Goal: Information Seeking & Learning: Learn about a topic

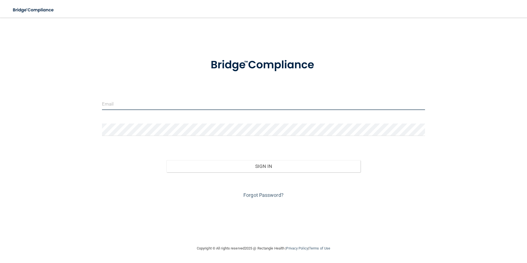
click at [141, 107] on input "email" at bounding box center [263, 103] width 323 height 12
click at [142, 105] on input "email" at bounding box center [263, 103] width 323 height 12
click at [87, 96] on div "Invalid email/password. You don't have permission to access that page. Sign In …" at bounding box center [263, 131] width 505 height 216
click at [121, 103] on input "email" at bounding box center [263, 103] width 323 height 12
type input "[EMAIL_ADDRESS][DOMAIN_NAME]"
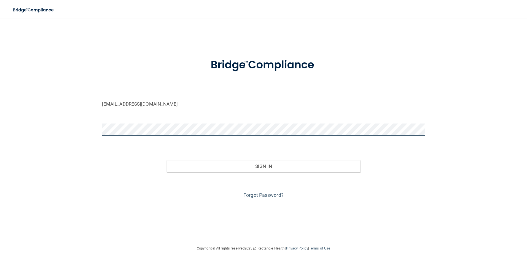
click at [166, 160] on button "Sign In" at bounding box center [263, 166] width 194 height 12
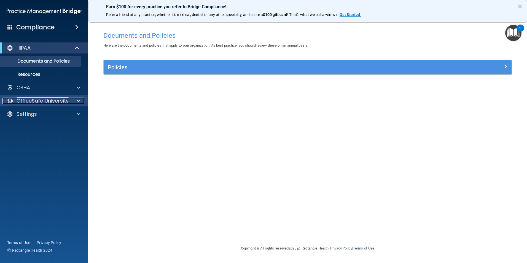
click at [81, 101] on div at bounding box center [78, 100] width 14 height 7
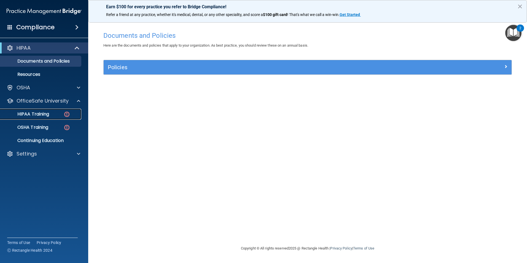
click at [35, 116] on p "HIPAA Training" at bounding box center [26, 114] width 45 height 6
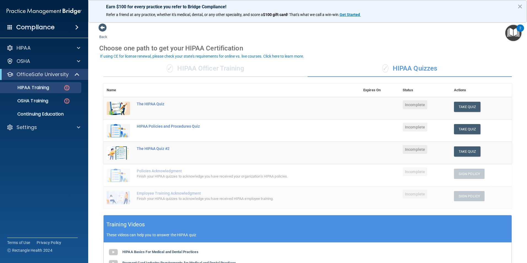
click at [204, 69] on div "✓ HIPAA Officer Training" at bounding box center [205, 68] width 204 height 17
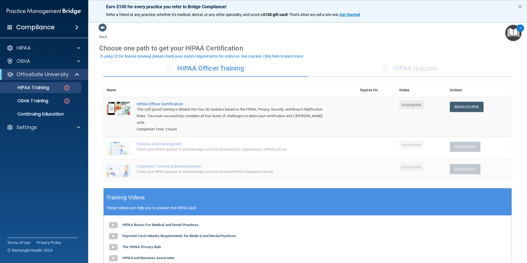
click at [370, 68] on div "✓ HIPAA Quizzes" at bounding box center [409, 68] width 204 height 17
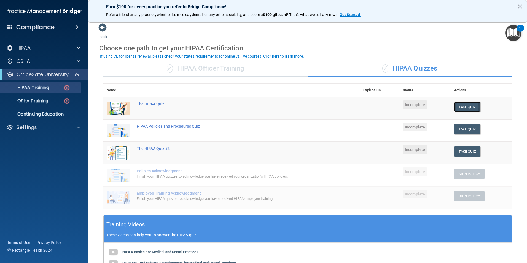
click at [459, 104] on button "Take Quiz" at bounding box center [467, 107] width 26 height 10
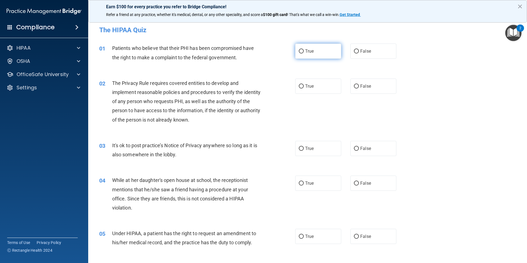
click at [295, 52] on label "True" at bounding box center [318, 51] width 46 height 15
click at [299, 52] on input "True" at bounding box center [301, 51] width 5 height 4
radio input "true"
click at [305, 82] on label "True" at bounding box center [318, 85] width 46 height 15
click at [303, 84] on input "True" at bounding box center [301, 86] width 5 height 4
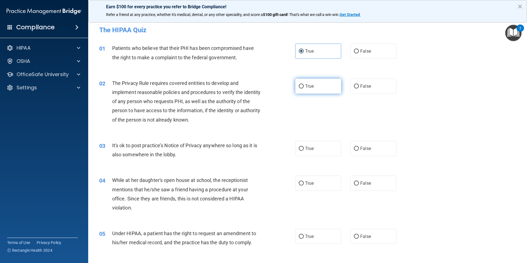
radio input "true"
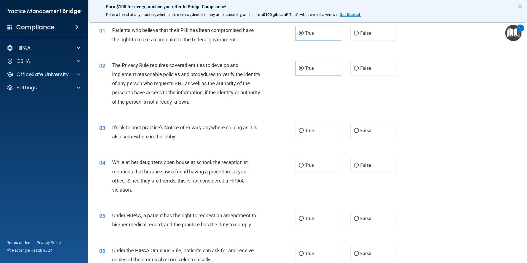
scroll to position [28, 0]
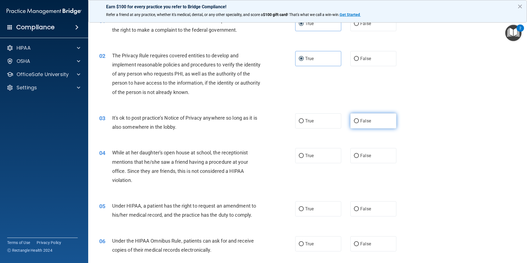
click at [362, 121] on span "False" at bounding box center [365, 120] width 11 height 5
click at [359, 121] on input "False" at bounding box center [356, 121] width 5 height 4
radio input "true"
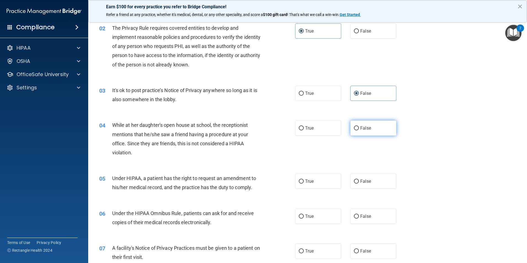
click at [363, 124] on label "False" at bounding box center [373, 127] width 46 height 15
click at [359, 126] on input "False" at bounding box center [356, 128] width 5 height 4
radio input "true"
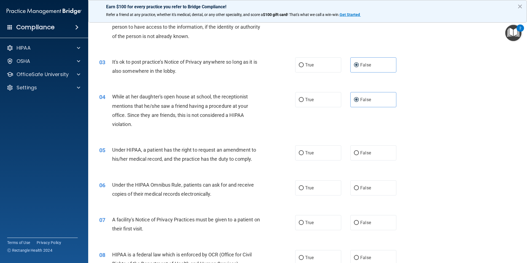
scroll to position [110, 0]
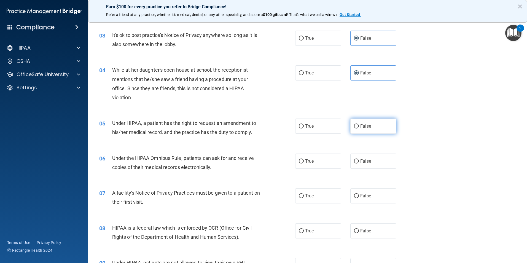
click at [375, 126] on label "False" at bounding box center [373, 125] width 46 height 15
click at [359, 126] on input "False" at bounding box center [356, 126] width 5 height 4
radio input "true"
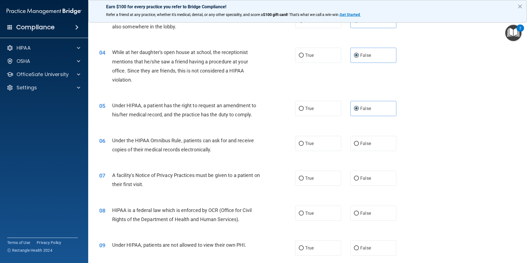
scroll to position [138, 0]
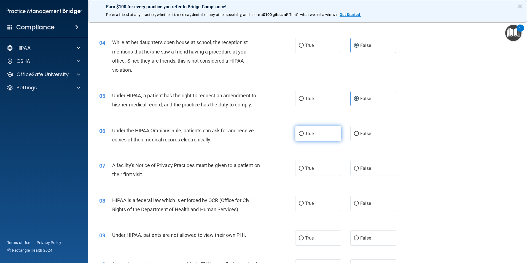
click at [299, 132] on input "True" at bounding box center [301, 134] width 5 height 4
radio input "true"
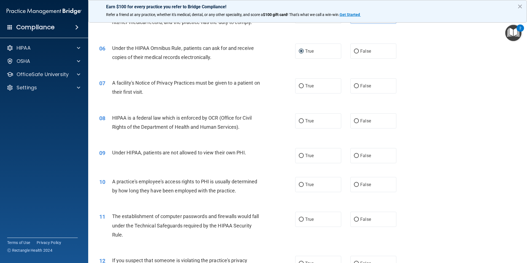
scroll to position [220, 0]
click at [306, 83] on label "True" at bounding box center [318, 85] width 46 height 15
click at [303, 84] on input "True" at bounding box center [301, 86] width 5 height 4
radio input "true"
click at [314, 118] on label "True" at bounding box center [318, 120] width 46 height 15
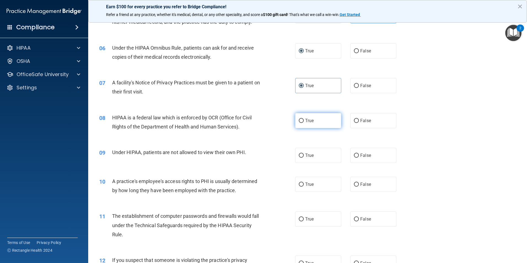
click at [303, 119] on input "True" at bounding box center [301, 121] width 5 height 4
radio input "true"
click at [357, 154] on label "False" at bounding box center [373, 155] width 46 height 15
click at [357, 154] on input "False" at bounding box center [356, 155] width 5 height 4
radio input "true"
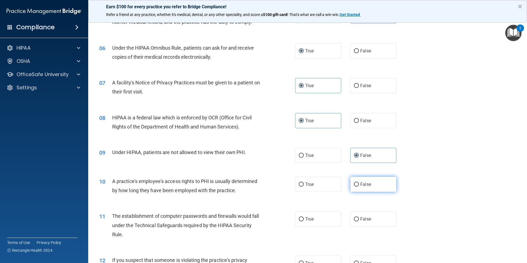
click at [354, 183] on input "False" at bounding box center [356, 184] width 5 height 4
radio input "true"
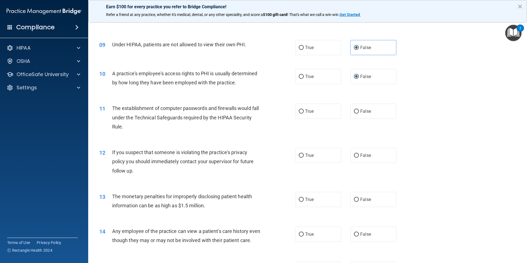
scroll to position [330, 0]
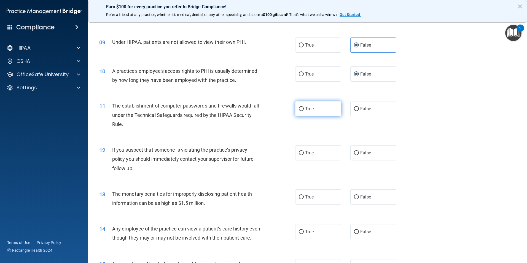
click at [305, 107] on span "True" at bounding box center [309, 108] width 9 height 5
click at [303, 107] on input "True" at bounding box center [301, 109] width 5 height 4
radio input "true"
click at [308, 149] on label "True" at bounding box center [318, 152] width 46 height 15
click at [303, 151] on input "True" at bounding box center [301, 153] width 5 height 4
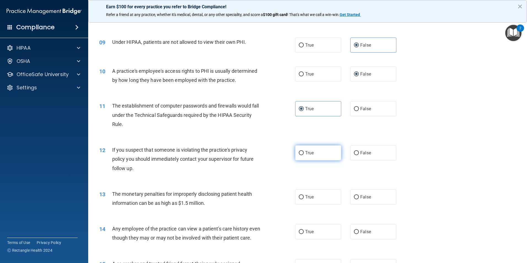
radio input "true"
click at [323, 200] on label "True" at bounding box center [318, 196] width 46 height 15
click at [303, 199] on input "True" at bounding box center [301, 197] width 5 height 4
radio input "true"
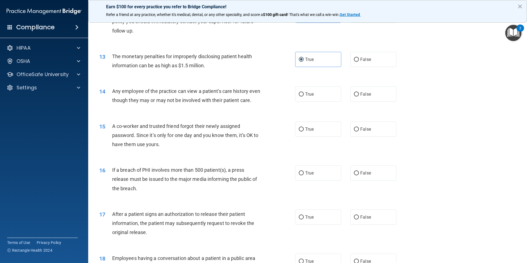
scroll to position [468, 0]
click at [354, 95] on input "False" at bounding box center [356, 94] width 5 height 4
radio input "true"
click at [360, 133] on label "False" at bounding box center [373, 128] width 46 height 15
click at [359, 131] on input "False" at bounding box center [356, 129] width 5 height 4
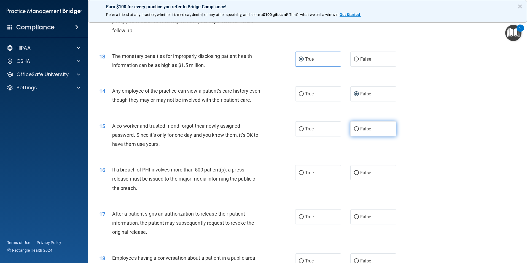
radio input "true"
click at [318, 180] on label "True" at bounding box center [318, 172] width 46 height 15
click at [303, 175] on input "True" at bounding box center [301, 173] width 5 height 4
radio input "true"
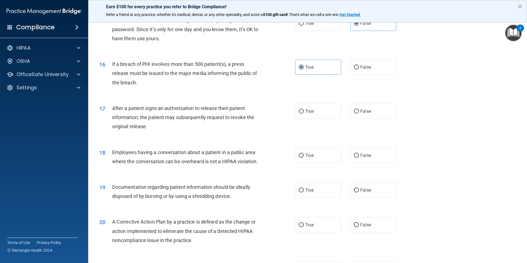
scroll to position [578, 0]
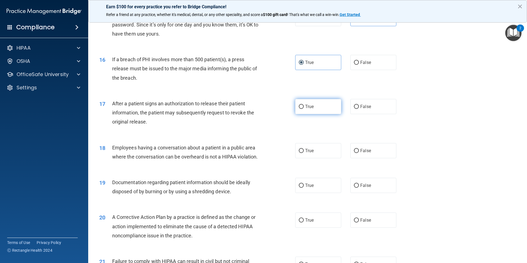
click at [323, 114] on label "True" at bounding box center [318, 106] width 46 height 15
click at [303, 109] on input "True" at bounding box center [301, 107] width 5 height 4
radio input "true"
click at [218, 158] on span "Employees having a conversation about a patient in a public area where the conv…" at bounding box center [185, 152] width 146 height 15
click at [355, 153] on input "False" at bounding box center [356, 151] width 5 height 4
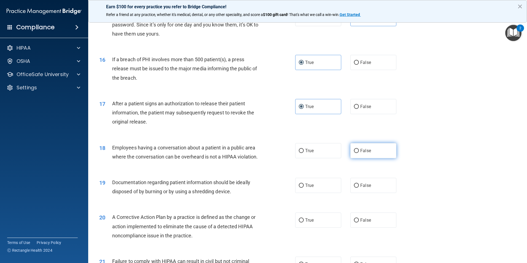
radio input "true"
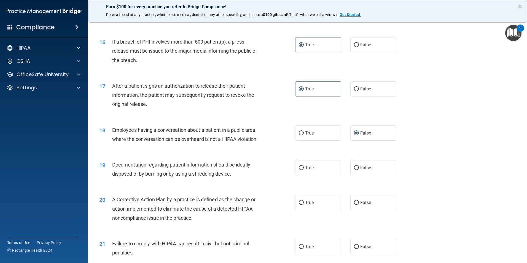
scroll to position [606, 0]
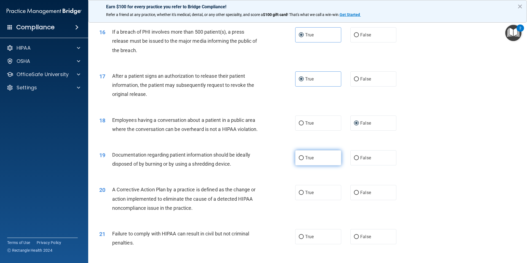
click at [309, 165] on label "True" at bounding box center [318, 157] width 46 height 15
click at [303, 160] on input "True" at bounding box center [301, 158] width 5 height 4
radio input "true"
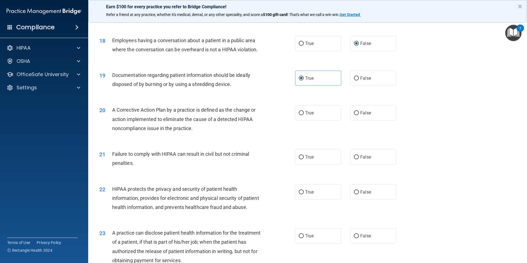
scroll to position [688, 0]
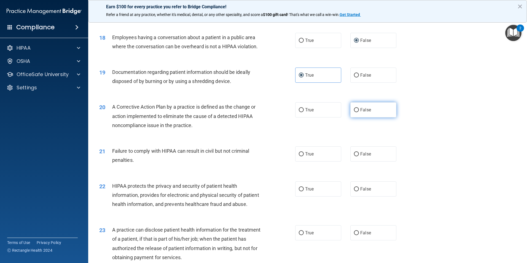
click at [366, 115] on label "False" at bounding box center [373, 109] width 46 height 15
click at [359, 112] on input "False" at bounding box center [356, 110] width 5 height 4
radio input "true"
click at [305, 156] on span "True" at bounding box center [309, 153] width 9 height 5
click at [303, 156] on input "True" at bounding box center [301, 154] width 5 height 4
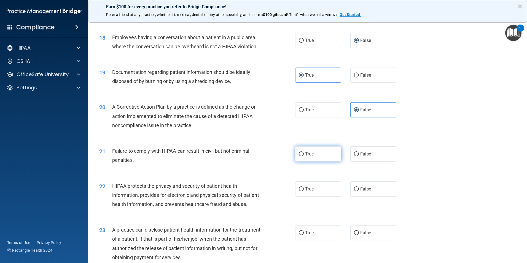
radio input "true"
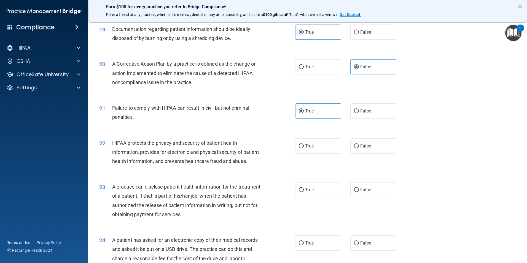
scroll to position [771, 0]
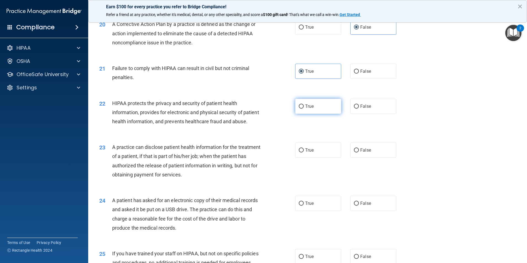
click at [304, 114] on label "True" at bounding box center [318, 106] width 46 height 15
click at [303, 109] on input "True" at bounding box center [301, 106] width 5 height 4
radio input "true"
click at [385, 158] on label "False" at bounding box center [373, 149] width 46 height 15
click at [359, 152] on input "False" at bounding box center [356, 150] width 5 height 4
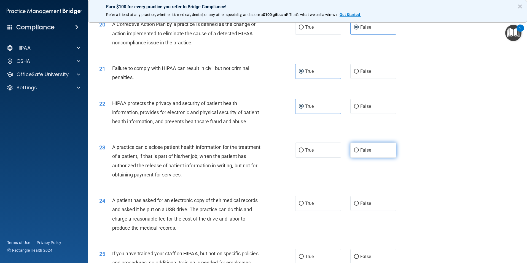
radio input "true"
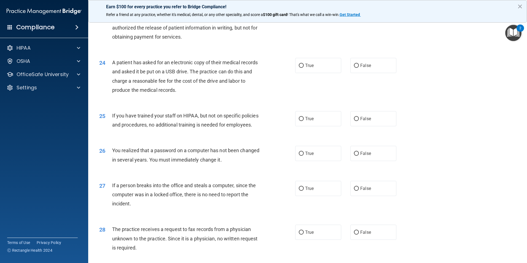
scroll to position [881, 0]
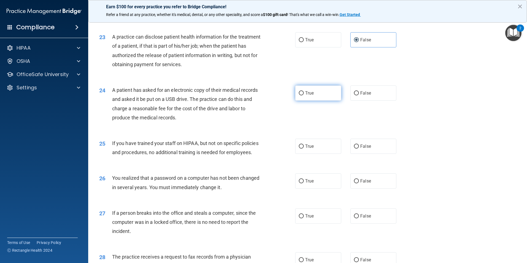
click at [318, 101] on label "True" at bounding box center [318, 92] width 46 height 15
click at [303, 95] on input "True" at bounding box center [301, 93] width 5 height 4
radio input "true"
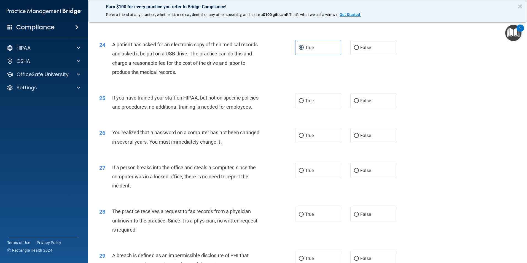
scroll to position [936, 0]
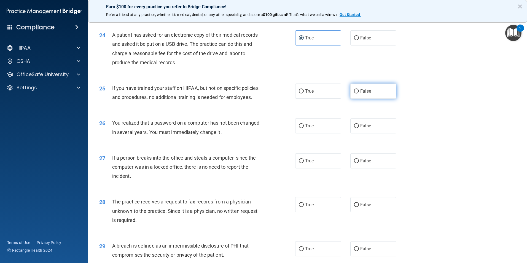
click at [362, 94] on span "False" at bounding box center [365, 90] width 11 height 5
click at [359, 93] on input "False" at bounding box center [356, 91] width 5 height 4
radio input "true"
click at [332, 145] on div "26 You realized that a password on a computer has not been changed in several y…" at bounding box center [307, 128] width 425 height 35
click at [325, 133] on label "True" at bounding box center [318, 125] width 46 height 15
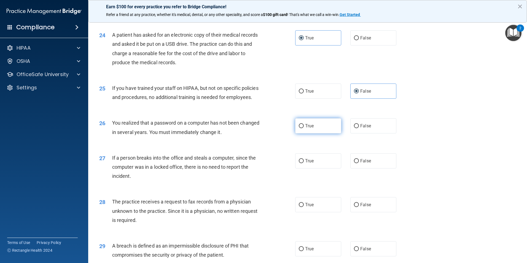
click at [303, 128] on input "True" at bounding box center [301, 126] width 5 height 4
radio input "true"
click at [381, 168] on label "False" at bounding box center [373, 160] width 46 height 15
click at [359, 163] on input "False" at bounding box center [356, 161] width 5 height 4
radio input "true"
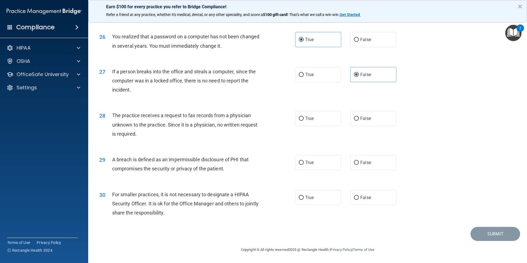
scroll to position [1050, 0]
click at [359, 115] on label "False" at bounding box center [373, 118] width 46 height 15
click at [359, 116] on input "False" at bounding box center [356, 118] width 5 height 4
radio input "true"
click at [308, 161] on span "True" at bounding box center [309, 162] width 9 height 5
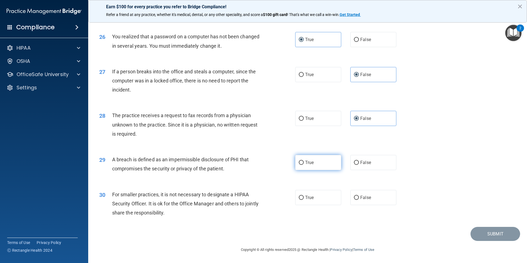
click at [303, 161] on input "True" at bounding box center [301, 163] width 5 height 4
radio input "true"
drag, startPoint x: 355, startPoint y: 196, endPoint x: 385, endPoint y: 197, distance: 29.7
click at [356, 196] on input "False" at bounding box center [356, 198] width 5 height 4
radio input "true"
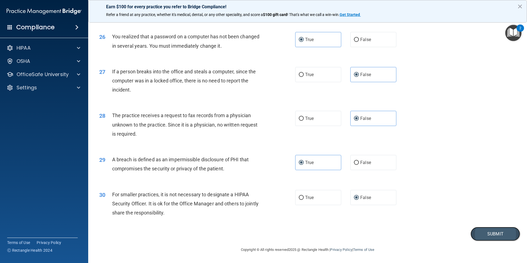
click at [481, 236] on button "Submit" at bounding box center [495, 234] width 50 height 14
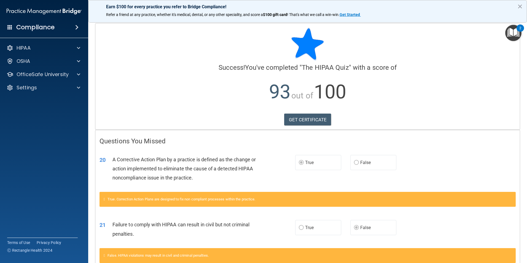
scroll to position [33, 0]
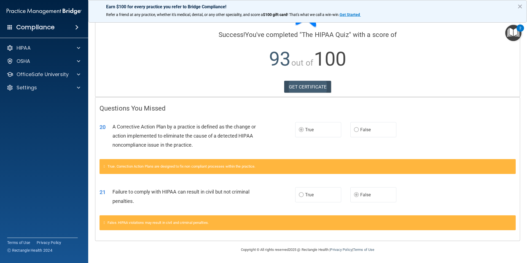
drag, startPoint x: 309, startPoint y: 95, endPoint x: 307, endPoint y: 92, distance: 3.5
click at [307, 92] on div "Calculating your score.... Success! You've completed " The HIPAA Quiz " with a …" at bounding box center [307, 44] width 424 height 106
drag, startPoint x: 307, startPoint y: 92, endPoint x: 303, endPoint y: 87, distance: 6.1
click at [303, 87] on link "GET CERTIFICATE" at bounding box center [307, 87] width 47 height 12
click at [51, 65] on div "OSHA" at bounding box center [44, 61] width 88 height 11
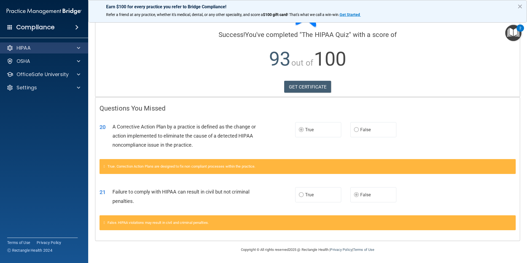
click at [58, 53] on div "HIPAA" at bounding box center [44, 47] width 88 height 11
click at [77, 49] on div at bounding box center [78, 48] width 14 height 7
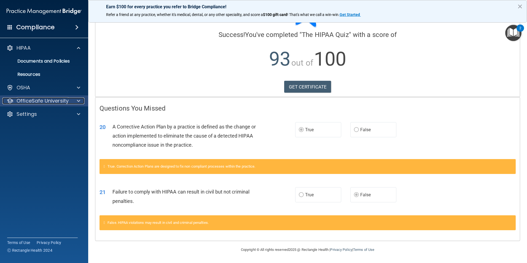
click at [46, 102] on p "OfficeSafe University" at bounding box center [43, 100] width 52 height 7
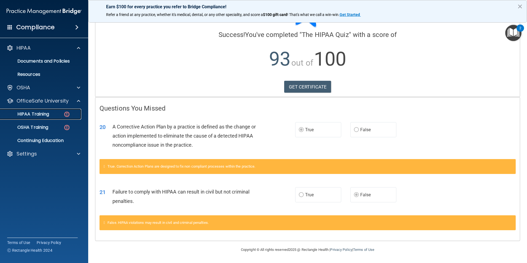
click at [54, 116] on div "HIPAA Training" at bounding box center [41, 114] width 75 height 6
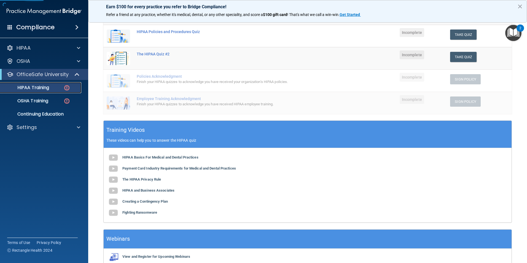
scroll to position [19, 0]
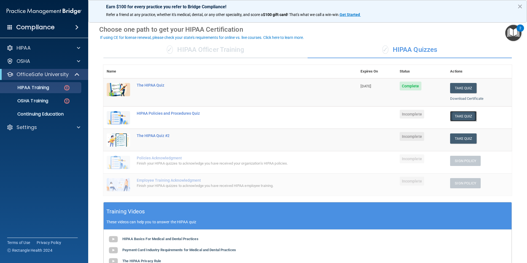
click at [466, 114] on button "Take Quiz" at bounding box center [463, 116] width 26 height 10
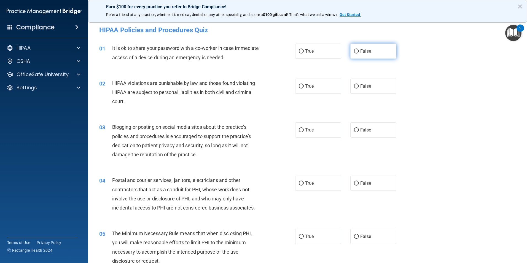
click at [361, 49] on span "False" at bounding box center [365, 50] width 11 height 5
click at [359, 49] on input "False" at bounding box center [356, 51] width 5 height 4
radio input "true"
click at [326, 86] on label "True" at bounding box center [318, 85] width 46 height 15
click at [303, 86] on input "True" at bounding box center [301, 86] width 5 height 4
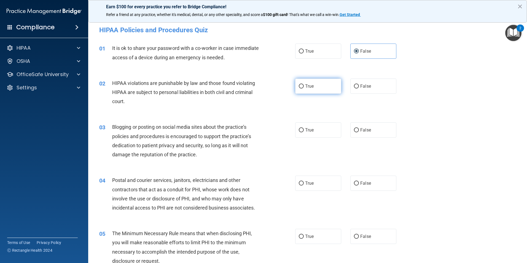
radio input "true"
click at [372, 127] on label "False" at bounding box center [373, 129] width 46 height 15
click at [359, 128] on input "False" at bounding box center [356, 130] width 5 height 4
radio input "true"
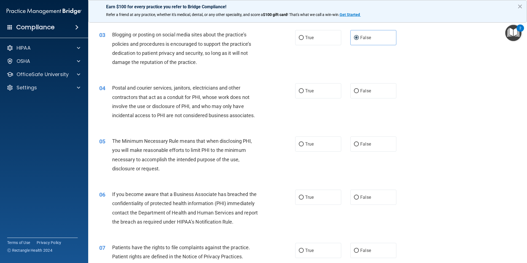
scroll to position [83, 0]
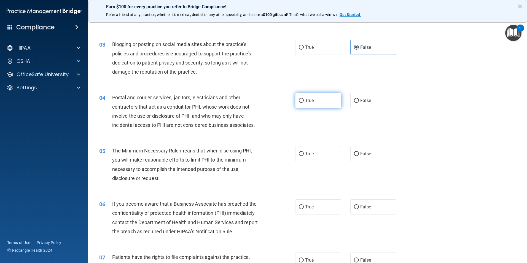
click at [300, 104] on label "True" at bounding box center [318, 100] width 46 height 15
click at [300, 103] on input "True" at bounding box center [301, 101] width 5 height 4
radio input "true"
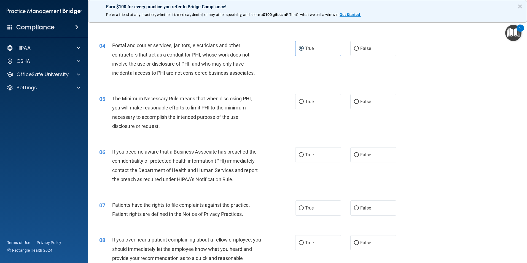
scroll to position [138, 0]
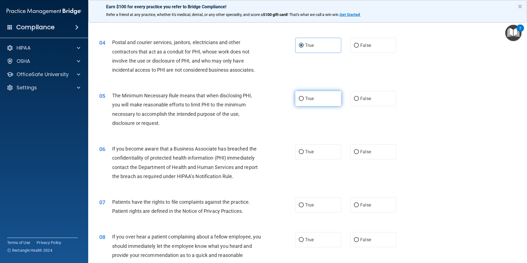
click at [308, 100] on span "True" at bounding box center [309, 98] width 9 height 5
click at [303, 100] on input "True" at bounding box center [301, 99] width 5 height 4
radio input "true"
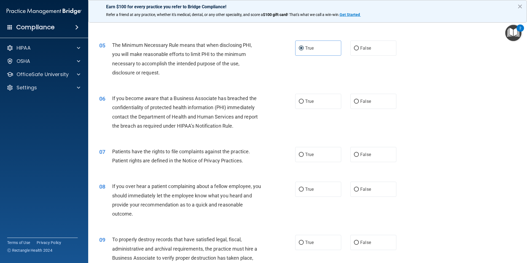
scroll to position [193, 0]
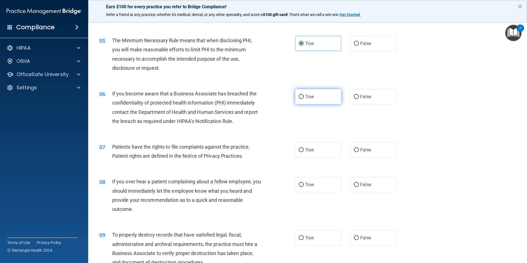
click at [327, 97] on label "True" at bounding box center [318, 96] width 46 height 15
click at [303, 97] on input "True" at bounding box center [301, 97] width 5 height 4
radio input "true"
click at [311, 149] on span "True" at bounding box center [309, 149] width 9 height 5
click at [303, 149] on input "True" at bounding box center [301, 150] width 5 height 4
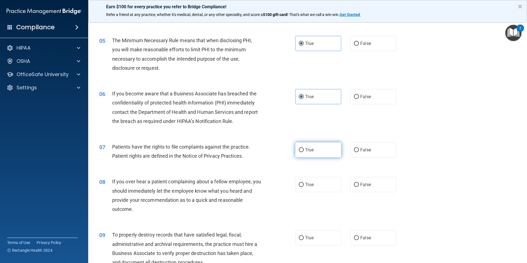
radio input "true"
drag, startPoint x: 361, startPoint y: 183, endPoint x: 354, endPoint y: 187, distance: 7.8
click at [361, 183] on span "False" at bounding box center [365, 184] width 11 height 5
click at [359, 183] on input "False" at bounding box center [356, 185] width 5 height 4
radio input "true"
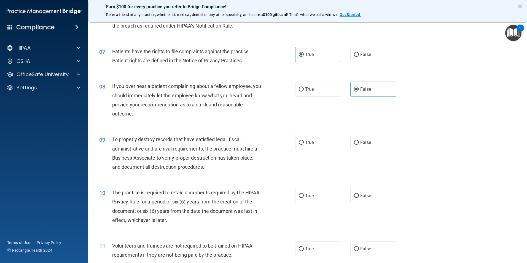
scroll to position [303, 0]
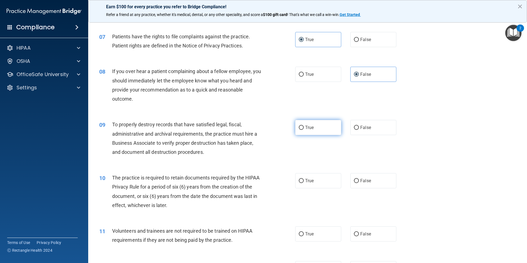
click at [307, 131] on label "True" at bounding box center [318, 127] width 46 height 15
click at [303, 130] on input "True" at bounding box center [301, 128] width 5 height 4
radio input "true"
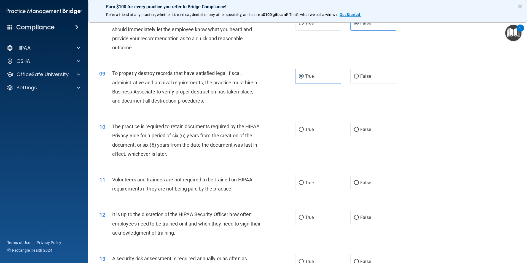
scroll to position [358, 0]
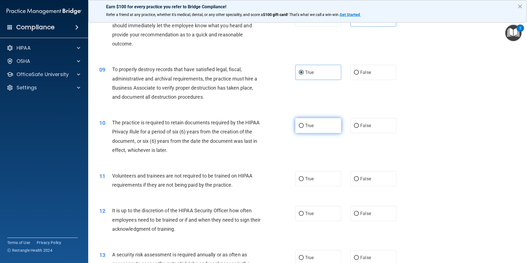
click at [325, 123] on label "True" at bounding box center [318, 125] width 46 height 15
click at [303, 124] on input "True" at bounding box center [301, 126] width 5 height 4
radio input "true"
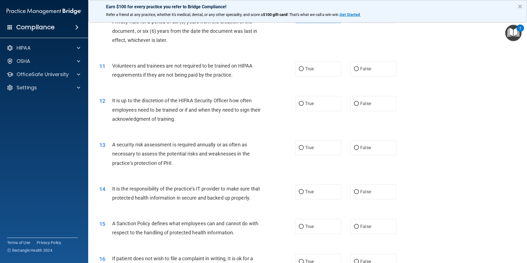
scroll to position [468, 0]
click at [362, 65] on label "False" at bounding box center [373, 68] width 46 height 15
click at [359, 67] on input "False" at bounding box center [356, 69] width 5 height 4
radio input "true"
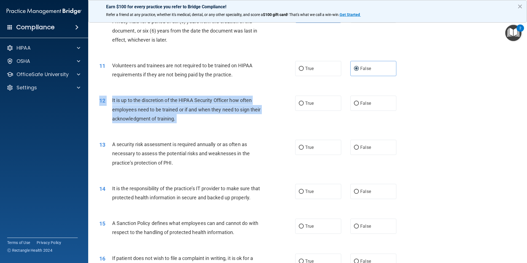
drag, startPoint x: 365, startPoint y: 96, endPoint x: 398, endPoint y: 94, distance: 32.8
click at [398, 94] on div "12 It is up to the discretion of the HIPAA Security Officer how often employees…" at bounding box center [307, 111] width 425 height 44
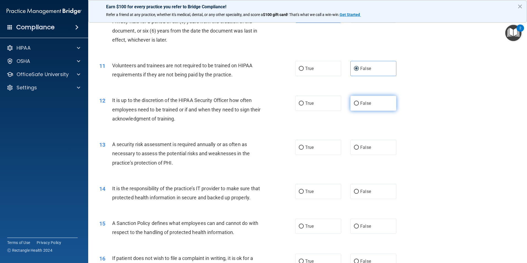
drag, startPoint x: 398, startPoint y: 94, endPoint x: 370, endPoint y: 104, distance: 29.1
click at [370, 104] on label "False" at bounding box center [373, 103] width 46 height 15
click at [359, 104] on input "False" at bounding box center [356, 103] width 5 height 4
radio input "true"
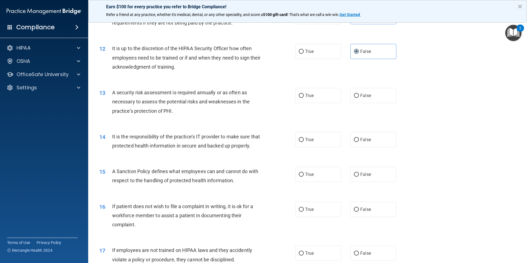
scroll to position [523, 0]
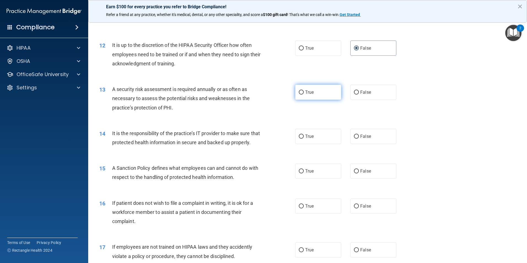
click at [323, 89] on label "True" at bounding box center [318, 92] width 46 height 15
click at [303, 90] on input "True" at bounding box center [301, 92] width 5 height 4
radio input "true"
click at [319, 135] on label "True" at bounding box center [318, 136] width 46 height 15
click at [303, 135] on input "True" at bounding box center [301, 136] width 5 height 4
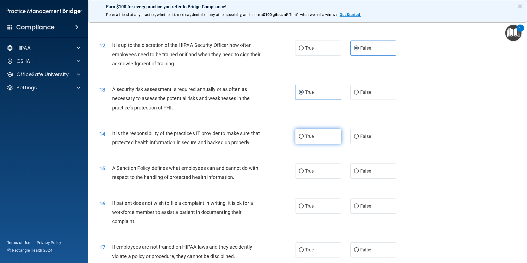
radio input "true"
click at [306, 178] on label "True" at bounding box center [318, 170] width 46 height 15
click at [303, 173] on input "True" at bounding box center [301, 171] width 5 height 4
radio input "true"
click at [370, 135] on label "False" at bounding box center [373, 136] width 46 height 15
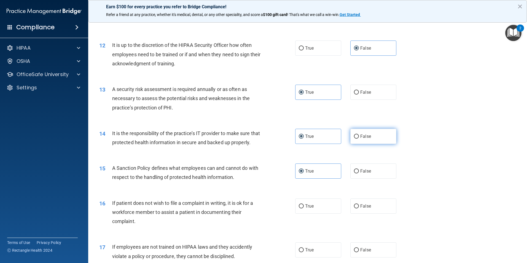
click at [359, 135] on input "False" at bounding box center [356, 136] width 5 height 4
radio input "true"
radio input "false"
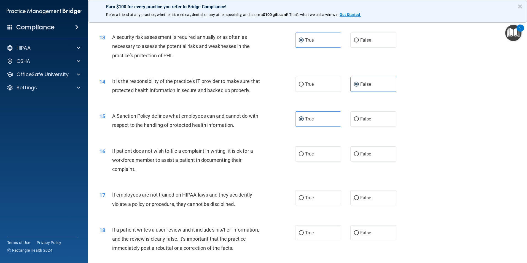
scroll to position [606, 0]
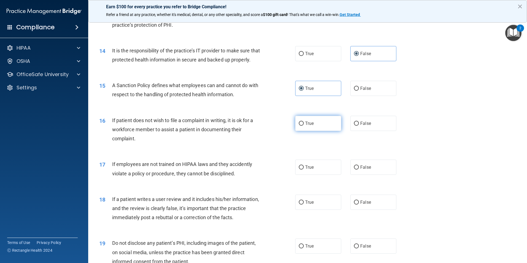
drag, startPoint x: 309, startPoint y: 130, endPoint x: 306, endPoint y: 134, distance: 5.1
click at [309, 126] on span "True" at bounding box center [309, 123] width 9 height 5
click at [303, 126] on input "True" at bounding box center [301, 123] width 5 height 4
radio input "true"
click at [377, 175] on label "False" at bounding box center [373, 166] width 46 height 15
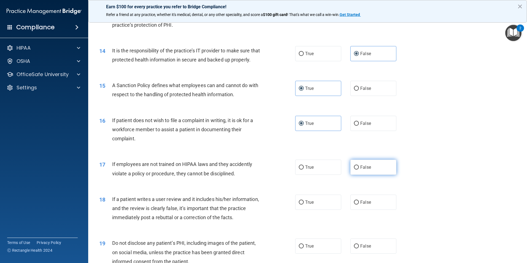
click at [359, 169] on input "False" at bounding box center [356, 167] width 5 height 4
radio input "true"
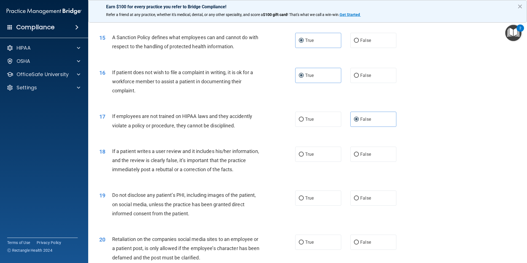
scroll to position [661, 0]
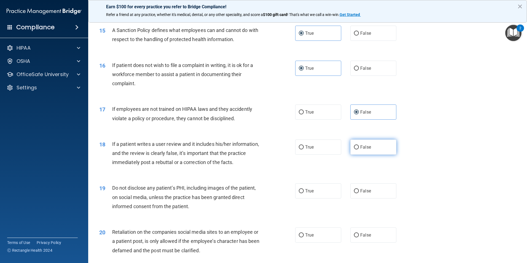
click at [384, 154] on label "False" at bounding box center [373, 146] width 46 height 15
click at [359, 149] on input "False" at bounding box center [356, 147] width 5 height 4
radio input "true"
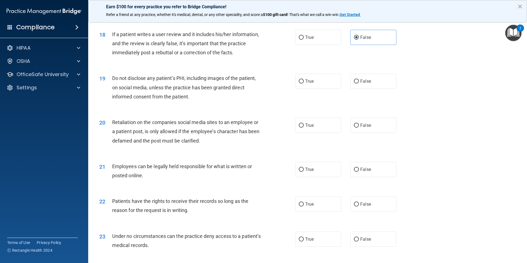
scroll to position [771, 0]
click at [306, 87] on label "True" at bounding box center [318, 80] width 46 height 15
click at [303, 83] on input "True" at bounding box center [301, 81] width 5 height 4
radio input "true"
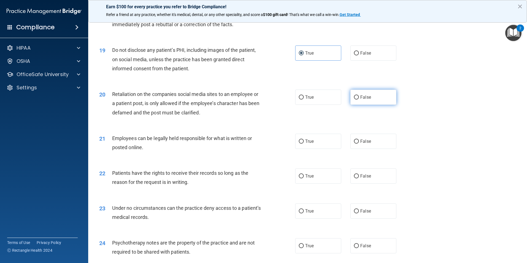
click at [369, 105] on label "False" at bounding box center [373, 97] width 46 height 15
click at [359, 99] on input "False" at bounding box center [356, 97] width 5 height 4
radio input "true"
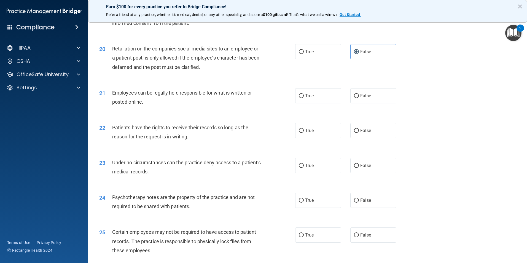
scroll to position [854, 0]
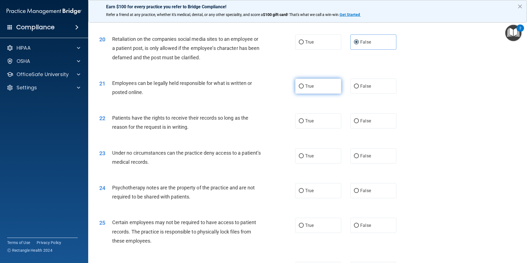
click at [328, 94] on label "True" at bounding box center [318, 85] width 46 height 15
click at [303, 88] on input "True" at bounding box center [301, 86] width 5 height 4
radio input "true"
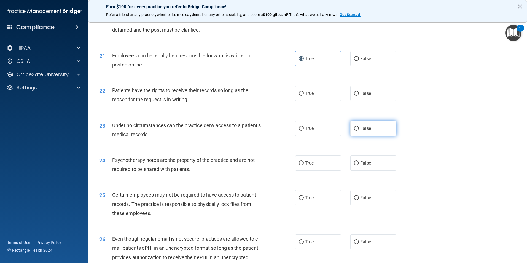
click at [360, 131] on span "False" at bounding box center [365, 128] width 11 height 5
click at [359, 131] on input "False" at bounding box center [356, 128] width 5 height 4
radio input "true"
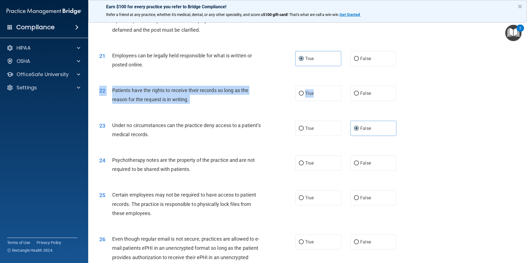
click at [311, 110] on div "22 Patients have the rights to receive their records so long as the reason for …" at bounding box center [307, 96] width 425 height 35
click at [303, 101] on label "True" at bounding box center [318, 93] width 46 height 15
click at [303, 96] on input "True" at bounding box center [301, 93] width 5 height 4
radio input "true"
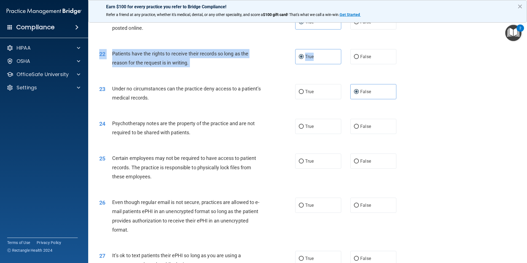
scroll to position [936, 0]
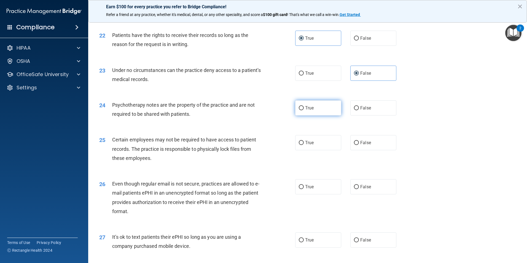
click at [321, 115] on label "True" at bounding box center [318, 107] width 46 height 15
click at [303, 110] on input "True" at bounding box center [301, 108] width 5 height 4
radio input "true"
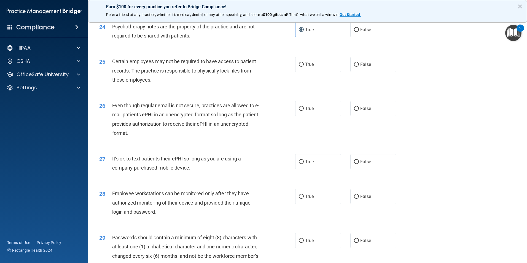
scroll to position [1019, 0]
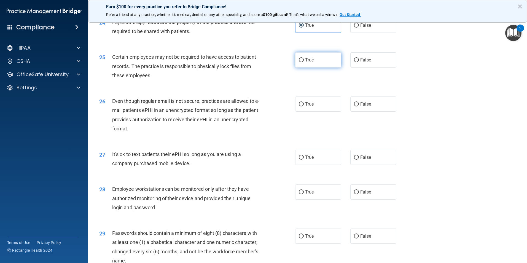
click at [321, 67] on label "True" at bounding box center [318, 59] width 46 height 15
click at [303, 62] on input "True" at bounding box center [301, 60] width 5 height 4
radio input "true"
click at [319, 112] on label "True" at bounding box center [318, 103] width 46 height 15
click at [303, 106] on input "True" at bounding box center [301, 104] width 5 height 4
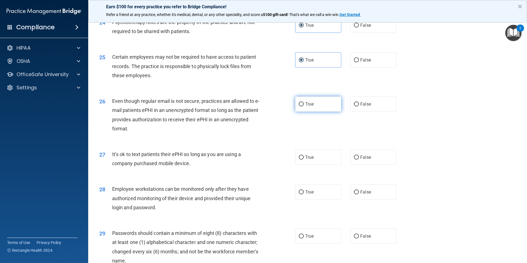
radio input "true"
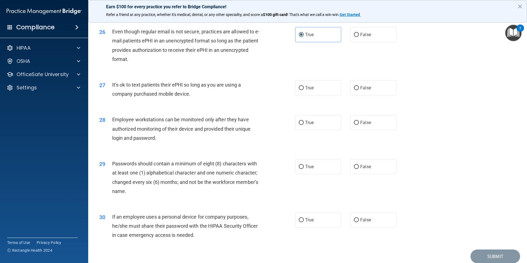
scroll to position [1120, 0]
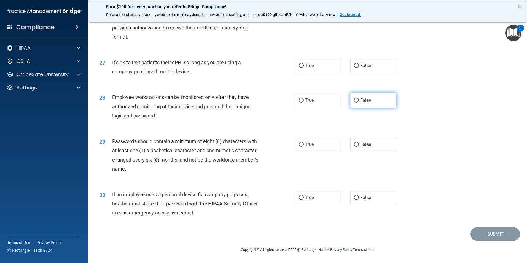
click at [359, 105] on label "False" at bounding box center [373, 100] width 46 height 15
click at [359, 102] on input "False" at bounding box center [356, 100] width 5 height 4
radio input "true"
click at [365, 65] on span "False" at bounding box center [365, 65] width 11 height 5
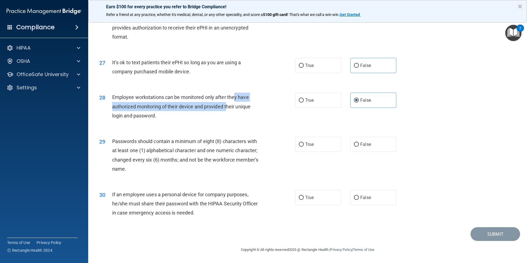
drag, startPoint x: 230, startPoint y: 102, endPoint x: 235, endPoint y: 101, distance: 5.0
click at [235, 101] on div "Employee workstations can be monitored only after they have authorized monitori…" at bounding box center [188, 107] width 153 height 28
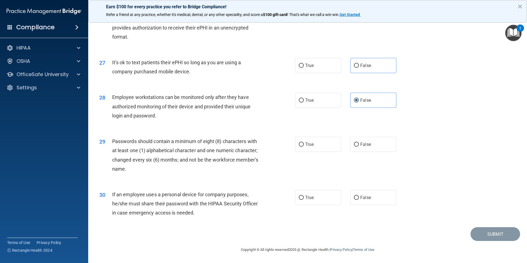
drag, startPoint x: 235, startPoint y: 101, endPoint x: 235, endPoint y: 118, distance: 16.8
click at [235, 118] on div "Employee workstations can be monitored only after they have authorized monitori…" at bounding box center [188, 107] width 153 height 28
click at [327, 143] on label "True" at bounding box center [318, 144] width 46 height 15
click at [303, 143] on input "True" at bounding box center [301, 144] width 5 height 4
radio input "true"
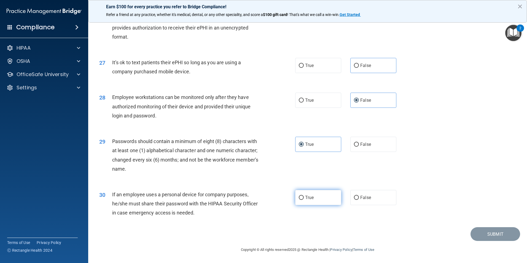
click at [318, 195] on label "True" at bounding box center [318, 197] width 46 height 15
click at [303, 196] on input "True" at bounding box center [301, 198] width 5 height 4
radio input "true"
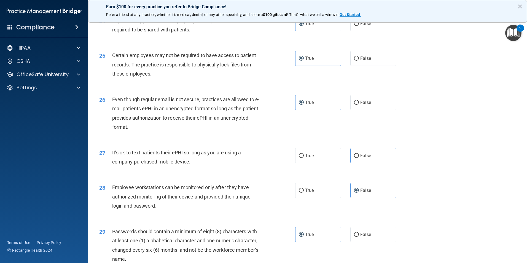
scroll to position [1010, 0]
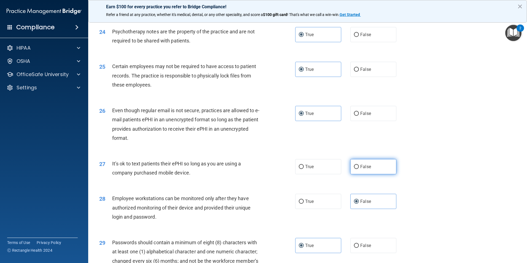
click at [355, 169] on input "False" at bounding box center [356, 167] width 5 height 4
radio input "true"
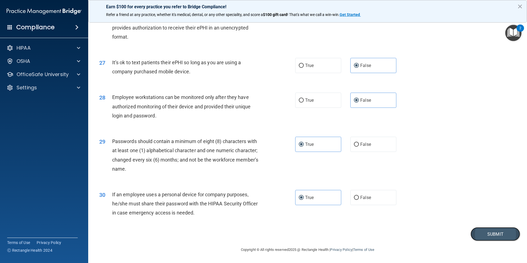
click at [499, 232] on button "Submit" at bounding box center [495, 234] width 50 height 14
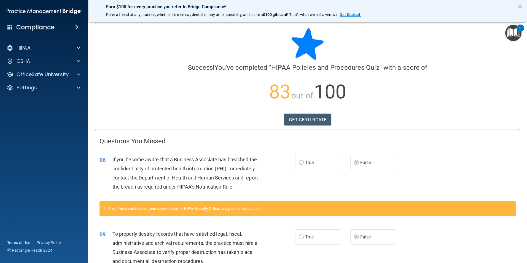
scroll to position [28, 0]
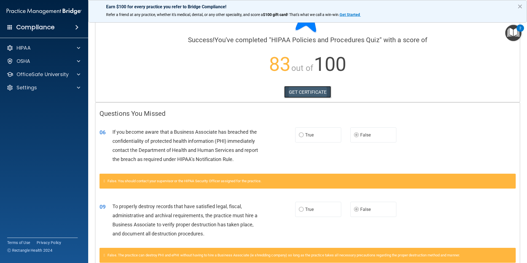
click at [309, 90] on link "GET CERTIFICATE" at bounding box center [307, 92] width 47 height 12
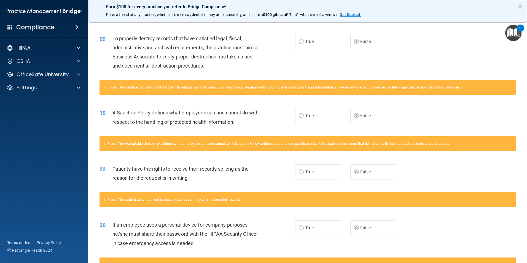
scroll to position [237, 0]
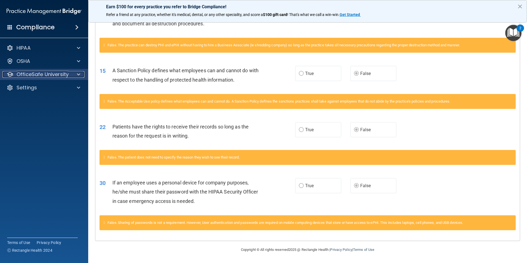
click at [51, 77] on p "OfficeSafe University" at bounding box center [43, 74] width 52 height 7
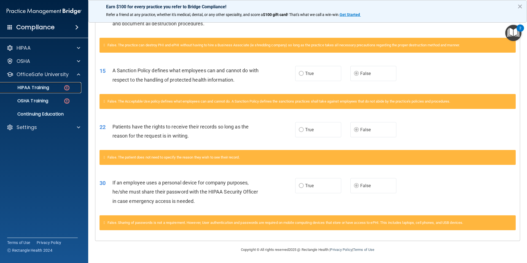
click at [40, 87] on p "HIPAA Training" at bounding box center [26, 88] width 45 height 6
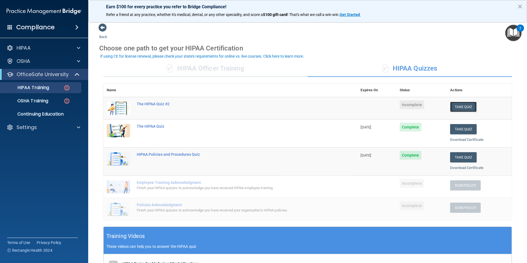
click at [453, 105] on button "Take Quiz" at bounding box center [463, 107] width 26 height 10
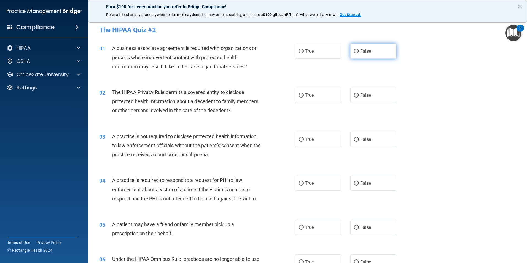
click at [357, 54] on label "False" at bounding box center [373, 51] width 46 height 15
click at [357, 53] on input "False" at bounding box center [356, 51] width 5 height 4
radio input "true"
click at [304, 89] on label "True" at bounding box center [318, 95] width 46 height 15
click at [303, 93] on input "True" at bounding box center [301, 95] width 5 height 4
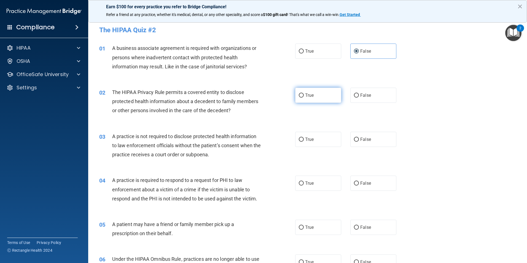
radio input "true"
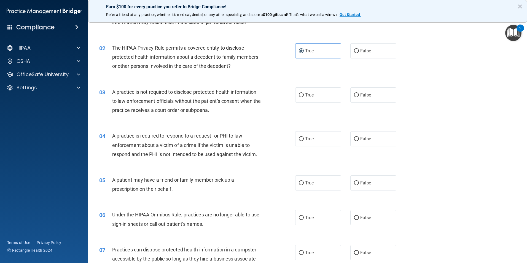
scroll to position [55, 0]
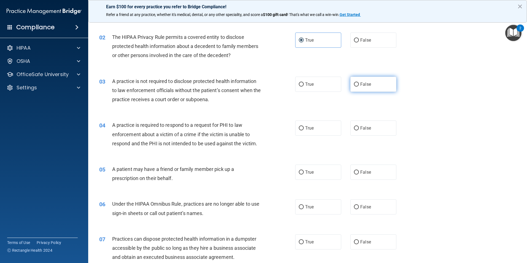
click at [357, 81] on label "False" at bounding box center [373, 84] width 46 height 15
click at [357, 82] on input "False" at bounding box center [356, 84] width 5 height 4
radio input "true"
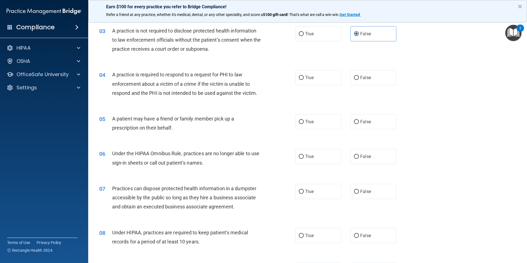
scroll to position [110, 0]
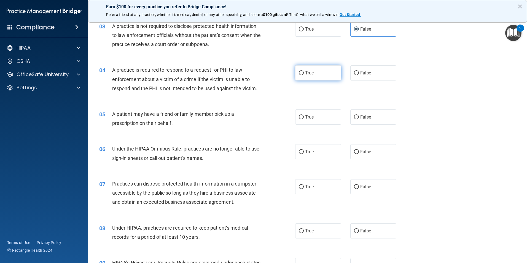
click at [320, 74] on label "True" at bounding box center [318, 72] width 46 height 15
click at [303, 74] on input "True" at bounding box center [301, 73] width 5 height 4
radio input "true"
click at [308, 118] on span "True" at bounding box center [309, 116] width 9 height 5
click at [303, 118] on input "True" at bounding box center [301, 117] width 5 height 4
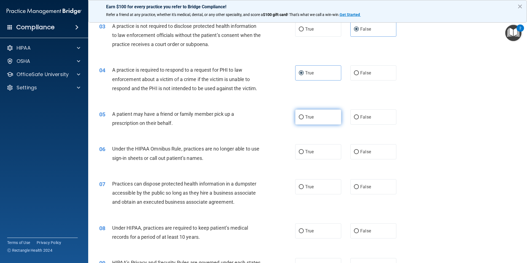
radio input "true"
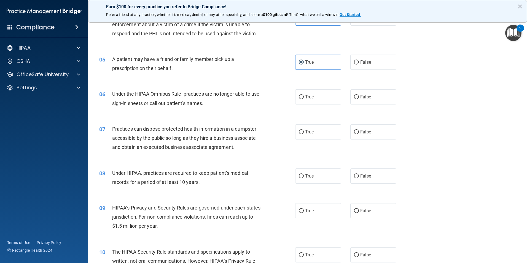
scroll to position [165, 0]
drag, startPoint x: 363, startPoint y: 100, endPoint x: 289, endPoint y: 126, distance: 78.5
click at [363, 100] on label "False" at bounding box center [373, 96] width 46 height 15
click at [359, 99] on input "False" at bounding box center [356, 97] width 5 height 4
radio input "true"
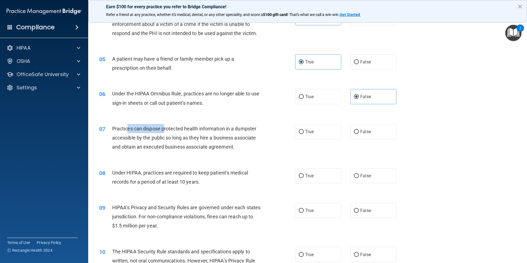
drag, startPoint x: 126, startPoint y: 130, endPoint x: 164, endPoint y: 129, distance: 38.0
click at [164, 129] on span "Practices can dispose protected health information in a dumpster accessible by …" at bounding box center [184, 138] width 144 height 24
drag, startPoint x: 164, startPoint y: 129, endPoint x: 204, endPoint y: 118, distance: 40.7
click at [204, 118] on div "07 Practices can dispose protected health information in a dumpster accessible …" at bounding box center [307, 139] width 425 height 44
click at [368, 128] on label "False" at bounding box center [373, 131] width 46 height 15
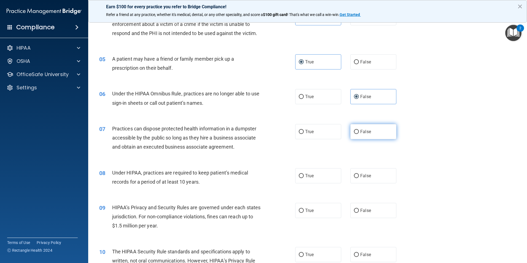
click at [359, 130] on input "False" at bounding box center [356, 132] width 5 height 4
radio input "true"
click at [361, 183] on div "08 Under HIPAA, practices are required to keep patient’s medical records for a …" at bounding box center [307, 178] width 425 height 35
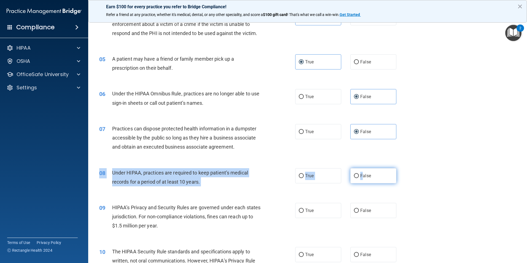
click at [355, 176] on input "False" at bounding box center [356, 176] width 5 height 4
radio input "true"
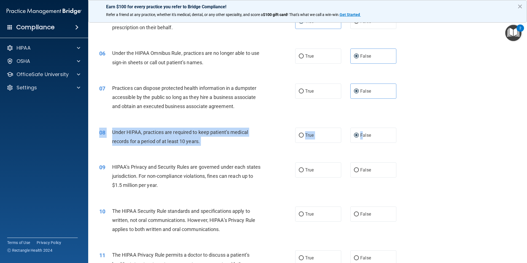
scroll to position [220, 0]
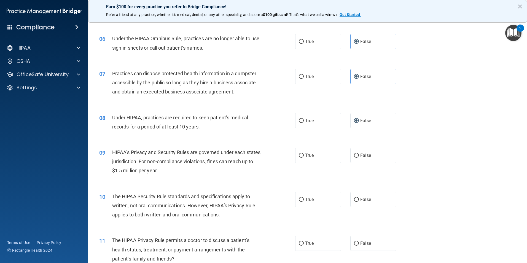
drag, startPoint x: 189, startPoint y: 169, endPoint x: 144, endPoint y: 171, distance: 45.7
click at [189, 169] on div "HIPAA’s Privacy and Security Rules are governed under each states jurisdiction.…" at bounding box center [188, 162] width 153 height 28
click at [367, 152] on label "False" at bounding box center [373, 155] width 46 height 15
click at [359, 153] on input "False" at bounding box center [356, 155] width 5 height 4
radio input "true"
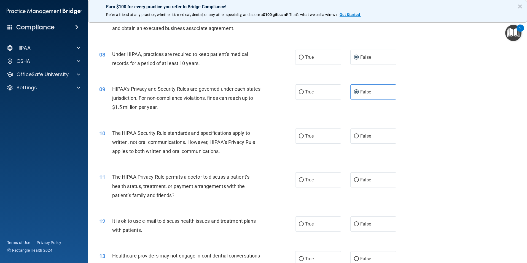
scroll to position [303, 0]
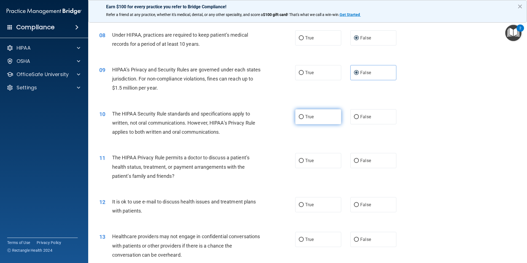
click at [307, 119] on span "True" at bounding box center [309, 116] width 9 height 5
click at [303, 119] on input "True" at bounding box center [301, 117] width 5 height 4
radio input "true"
click at [372, 158] on label "False" at bounding box center [373, 160] width 46 height 15
click at [359, 159] on input "False" at bounding box center [356, 161] width 5 height 4
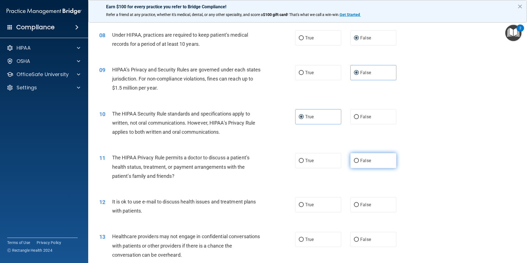
radio input "true"
click at [322, 203] on label "True" at bounding box center [318, 204] width 46 height 15
click at [303, 203] on input "True" at bounding box center [301, 205] width 5 height 4
radio input "true"
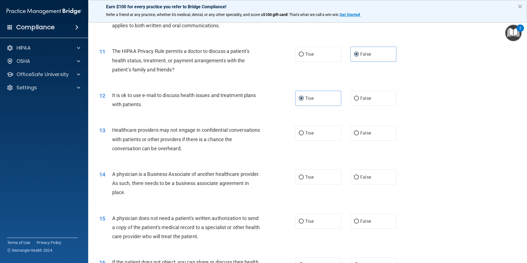
scroll to position [441, 0]
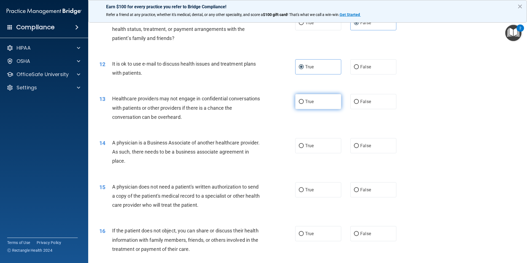
click at [317, 102] on label "True" at bounding box center [318, 101] width 46 height 15
click at [303, 102] on input "True" at bounding box center [301, 102] width 5 height 4
radio input "true"
click at [360, 146] on span "False" at bounding box center [365, 145] width 11 height 5
click at [359, 146] on input "False" at bounding box center [356, 146] width 5 height 4
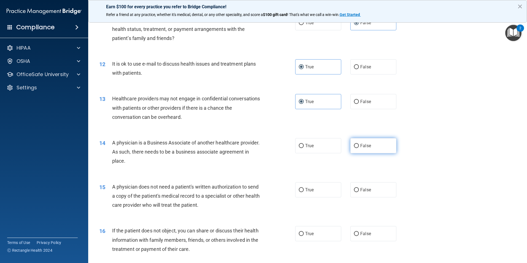
radio input "true"
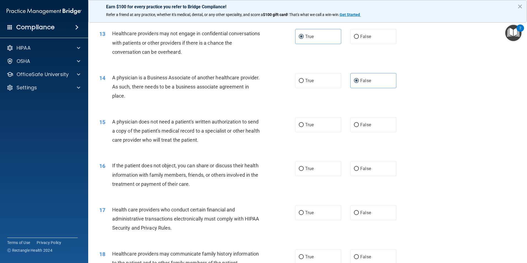
scroll to position [523, 0]
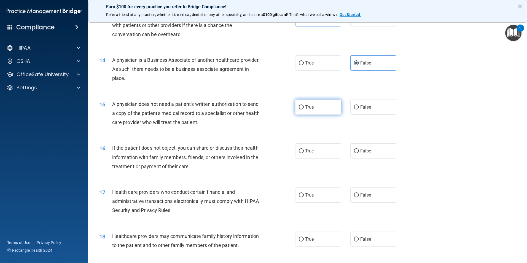
click at [305, 108] on span "True" at bounding box center [309, 106] width 9 height 5
click at [303, 108] on input "True" at bounding box center [301, 107] width 5 height 4
radio input "true"
click at [314, 155] on label "True" at bounding box center [318, 150] width 46 height 15
click at [303, 153] on input "True" at bounding box center [301, 151] width 5 height 4
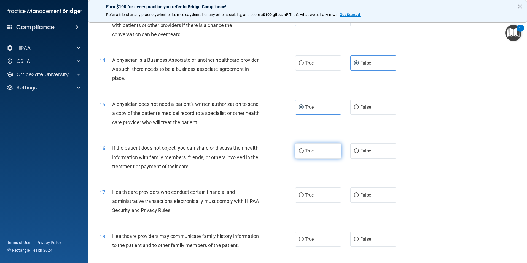
radio input "true"
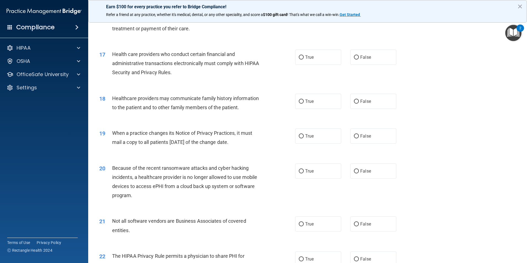
scroll to position [633, 0]
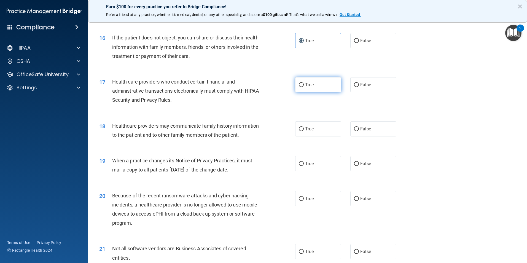
click at [312, 89] on label "True" at bounding box center [318, 84] width 46 height 15
click at [303, 87] on input "True" at bounding box center [301, 85] width 5 height 4
radio input "true"
click at [360, 129] on span "False" at bounding box center [365, 128] width 11 height 5
click at [358, 129] on input "False" at bounding box center [356, 129] width 5 height 4
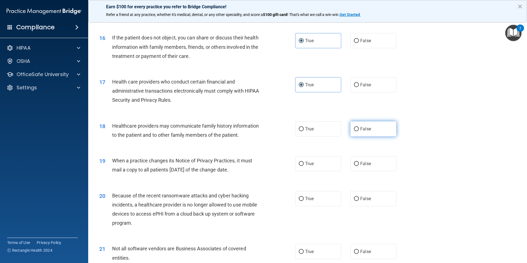
radio input "true"
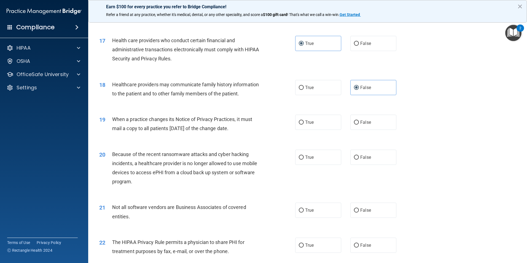
scroll to position [688, 0]
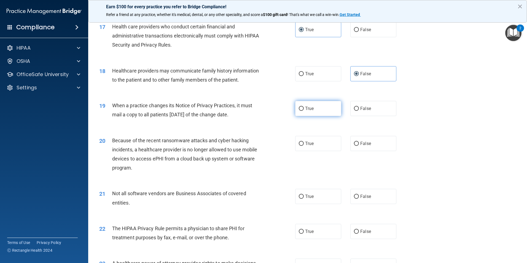
click at [301, 112] on label "True" at bounding box center [318, 108] width 46 height 15
click at [301, 111] on input "True" at bounding box center [301, 109] width 5 height 4
radio input "true"
click at [315, 143] on label "True" at bounding box center [318, 143] width 46 height 15
click at [303, 143] on input "True" at bounding box center [301, 144] width 5 height 4
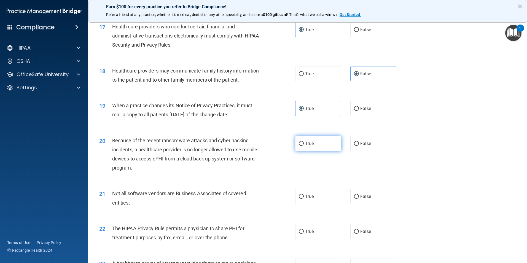
radio input "true"
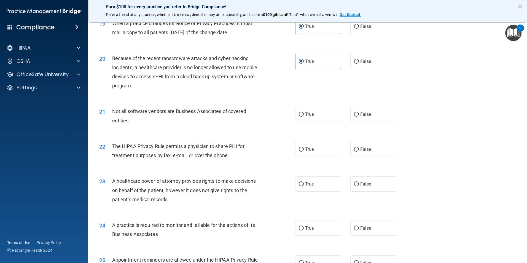
scroll to position [771, 0]
click at [318, 116] on label "True" at bounding box center [318, 113] width 46 height 15
click at [303, 116] on input "True" at bounding box center [301, 114] width 5 height 4
radio input "true"
click at [299, 147] on input "True" at bounding box center [301, 149] width 5 height 4
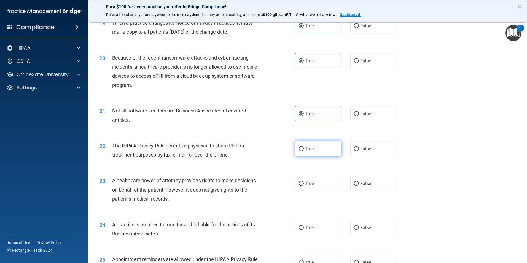
radio input "true"
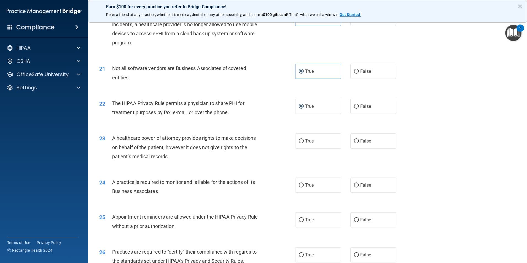
scroll to position [826, 0]
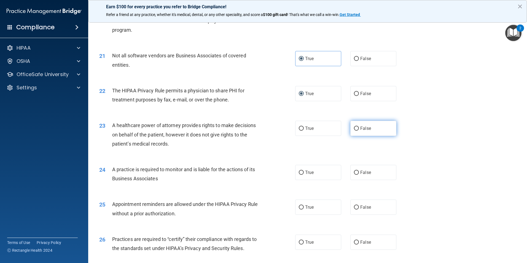
click at [360, 131] on label "False" at bounding box center [373, 128] width 46 height 15
click at [359, 131] on input "False" at bounding box center [356, 128] width 5 height 4
radio input "true"
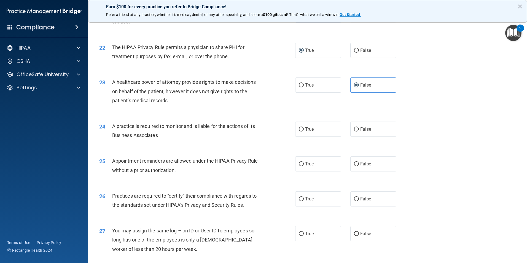
scroll to position [881, 0]
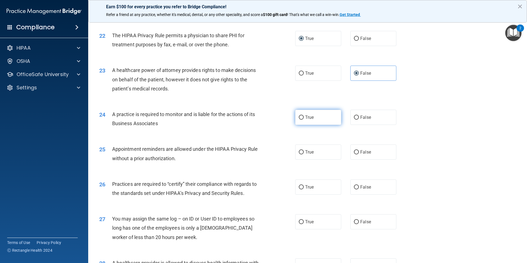
click at [322, 118] on label "True" at bounding box center [318, 117] width 46 height 15
click at [303, 118] on input "True" at bounding box center [301, 117] width 5 height 4
radio input "true"
drag, startPoint x: 358, startPoint y: 120, endPoint x: 332, endPoint y: 123, distance: 26.6
click at [358, 120] on label "False" at bounding box center [373, 117] width 46 height 15
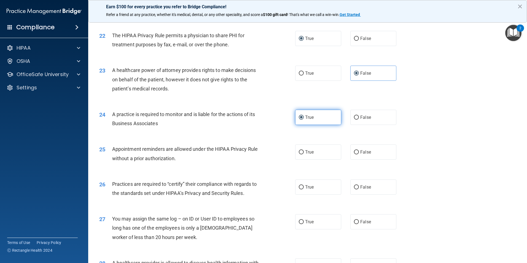
click at [358, 120] on input "False" at bounding box center [356, 117] width 5 height 4
radio input "true"
radio input "false"
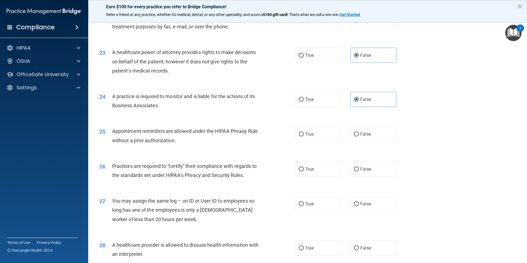
scroll to position [909, 0]
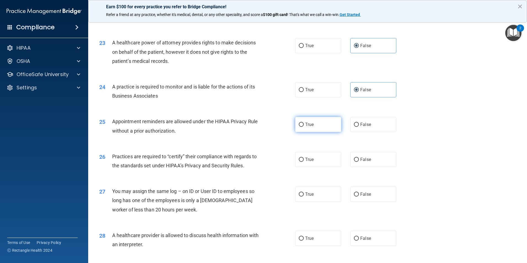
click at [314, 125] on label "True" at bounding box center [318, 124] width 46 height 15
click at [303, 125] on input "True" at bounding box center [301, 125] width 5 height 4
radio input "true"
click at [232, 159] on span "Practices are required to “certify” their compliance with regards to the standa…" at bounding box center [184, 160] width 145 height 15
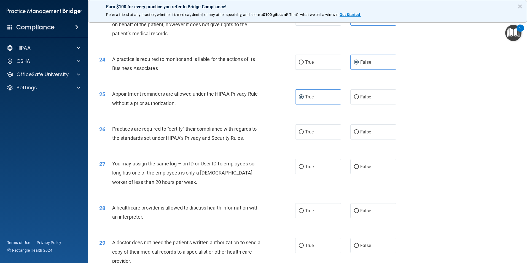
drag, startPoint x: 313, startPoint y: 135, endPoint x: 257, endPoint y: 154, distance: 59.0
click at [313, 135] on label "True" at bounding box center [318, 131] width 46 height 15
click at [303, 134] on input "True" at bounding box center [301, 132] width 5 height 4
radio input "true"
drag, startPoint x: 360, startPoint y: 171, endPoint x: 354, endPoint y: 172, distance: 5.6
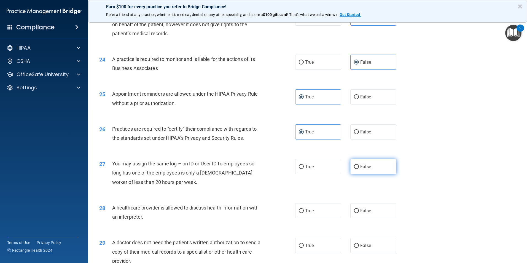
click at [360, 171] on label "False" at bounding box center [373, 166] width 46 height 15
click at [359, 169] on input "False" at bounding box center [356, 167] width 5 height 4
radio input "true"
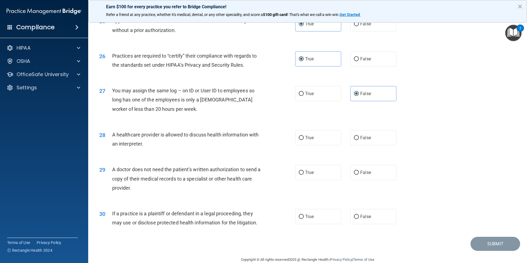
scroll to position [1019, 0]
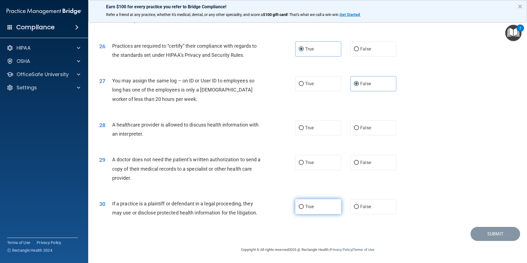
click at [313, 206] on label "True" at bounding box center [318, 206] width 46 height 15
click at [303, 206] on input "True" at bounding box center [301, 207] width 5 height 4
radio input "true"
click at [360, 162] on span "False" at bounding box center [365, 162] width 11 height 5
drag, startPoint x: 305, startPoint y: 128, endPoint x: 317, endPoint y: 127, distance: 12.1
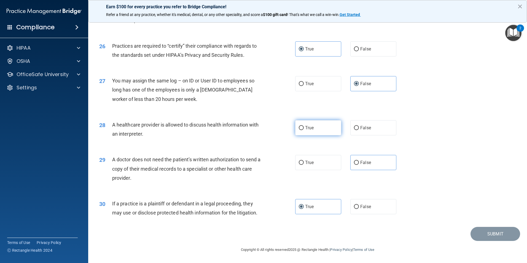
click at [317, 127] on label "True" at bounding box center [318, 127] width 46 height 15
click at [305, 132] on label "True" at bounding box center [318, 127] width 46 height 15
click at [303, 130] on input "True" at bounding box center [301, 128] width 5 height 4
radio input "true"
click at [471, 194] on div "30 If a practice is a plaintiff or defendant in a legal proceeding, they may us…" at bounding box center [307, 209] width 425 height 35
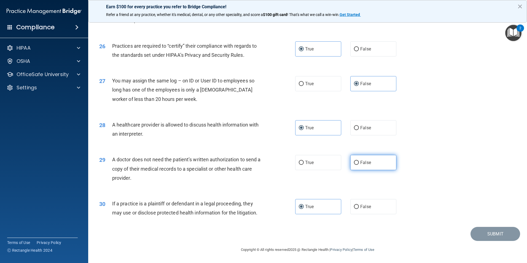
click at [363, 166] on label "False" at bounding box center [373, 162] width 46 height 15
click at [359, 165] on input "False" at bounding box center [356, 163] width 5 height 4
radio input "true"
click at [490, 230] on button "Submit" at bounding box center [495, 234] width 50 height 14
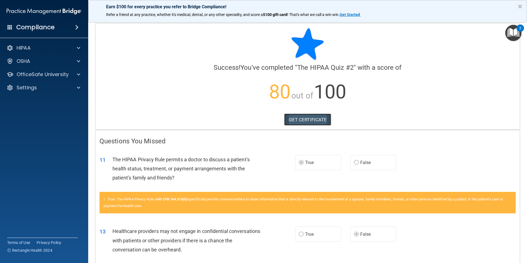
click at [302, 118] on link "GET CERTIFICATE" at bounding box center [307, 119] width 47 height 12
click at [51, 75] on p "OfficeSafe University" at bounding box center [43, 74] width 52 height 7
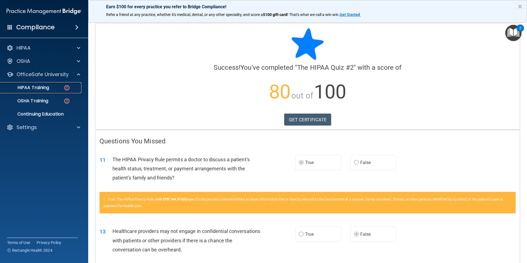
click at [39, 89] on p "HIPAA Training" at bounding box center [26, 88] width 45 height 6
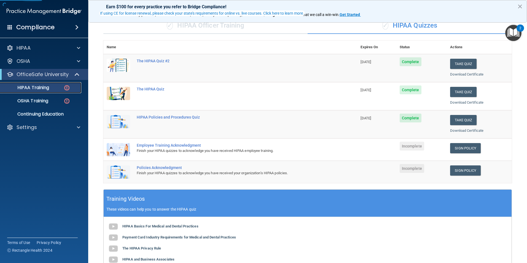
scroll to position [55, 0]
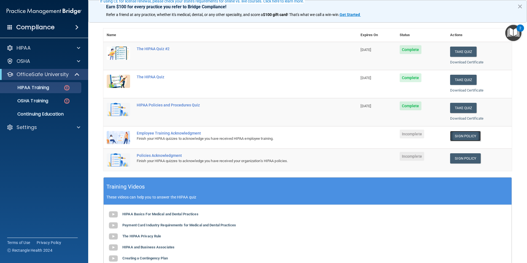
click at [460, 134] on link "Sign Policy" at bounding box center [465, 136] width 31 height 10
click at [459, 157] on link "Sign Policy" at bounding box center [465, 158] width 31 height 10
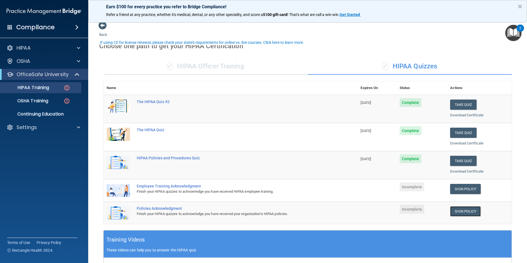
scroll to position [0, 0]
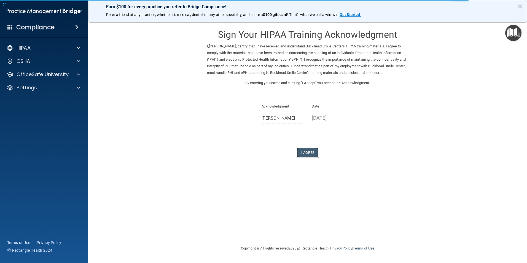
click at [309, 152] on button "I Agree" at bounding box center [307, 152] width 22 height 10
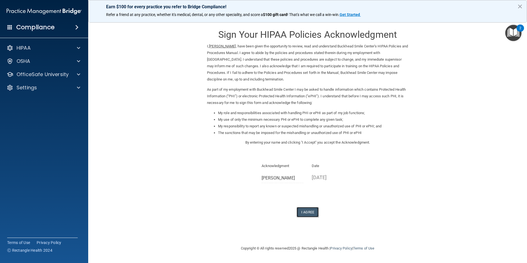
click at [308, 209] on button "I Agree" at bounding box center [307, 212] width 22 height 10
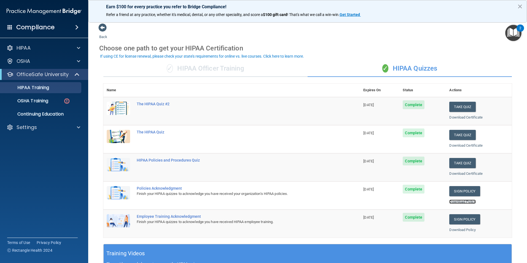
click at [458, 200] on link "Download Policy" at bounding box center [462, 201] width 26 height 4
click at [81, 48] on div at bounding box center [78, 48] width 14 height 7
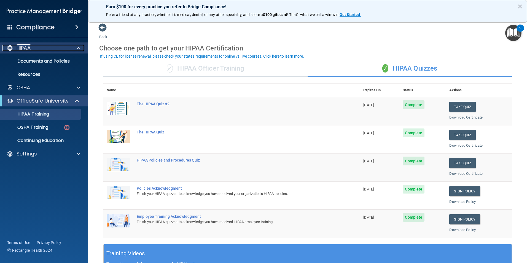
click at [81, 48] on div at bounding box center [78, 48] width 14 height 7
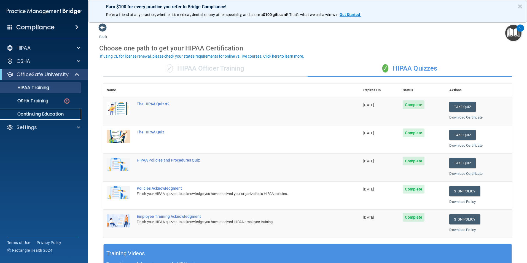
click at [48, 114] on p "Continuing Education" at bounding box center [41, 114] width 75 height 6
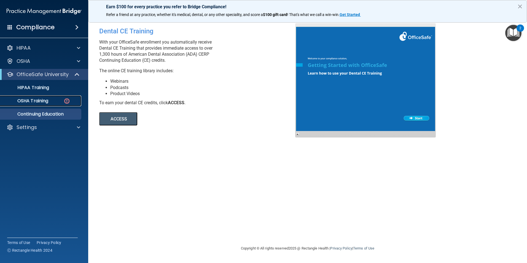
click at [30, 102] on p "OSHA Training" at bounding box center [26, 101] width 45 height 6
click at [37, 101] on p "OSHA Training" at bounding box center [26, 101] width 45 height 6
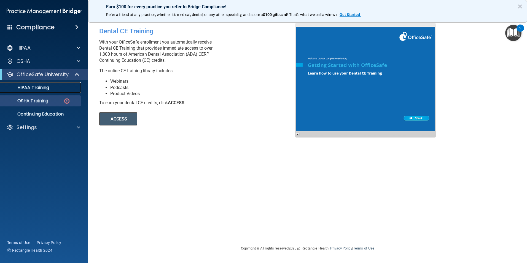
click at [48, 88] on p "HIPAA Training" at bounding box center [26, 88] width 45 height 6
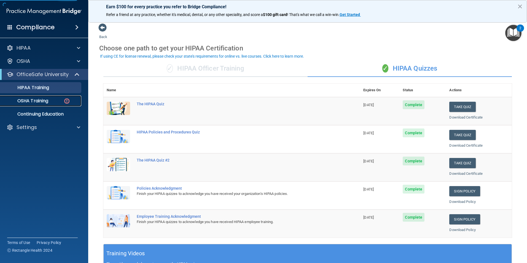
click at [51, 103] on div "OSHA Training" at bounding box center [41, 101] width 75 height 6
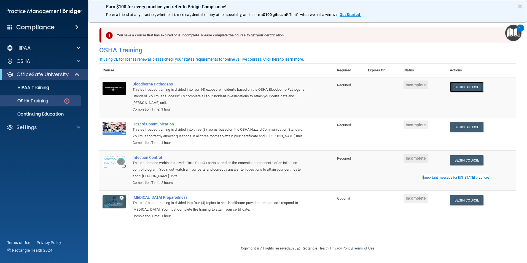
click at [463, 86] on link "Begin Course" at bounding box center [466, 87] width 34 height 10
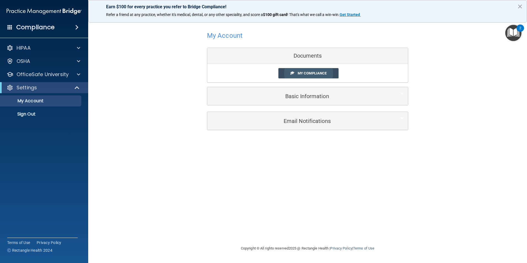
click at [309, 74] on span "My Compliance" at bounding box center [311, 73] width 29 height 4
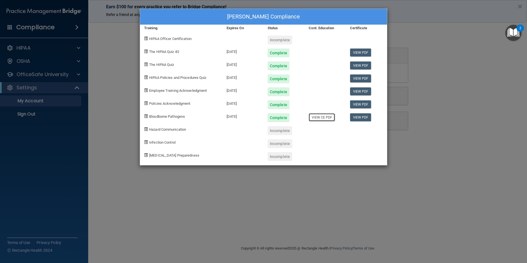
click at [325, 119] on link "View CE PDF" at bounding box center [321, 117] width 26 height 8
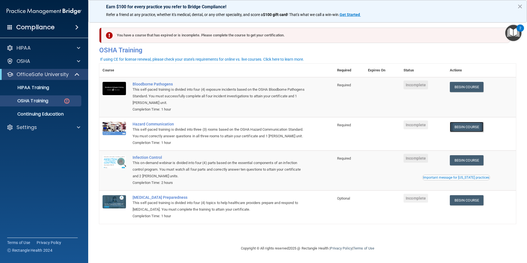
click at [469, 127] on link "Begin Course" at bounding box center [466, 127] width 34 height 10
click at [465, 160] on link "Begin Course" at bounding box center [466, 160] width 34 height 10
click at [463, 200] on link "Begin Course" at bounding box center [466, 200] width 34 height 10
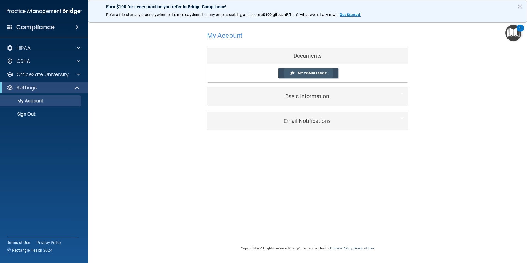
click at [309, 75] on link "My Compliance" at bounding box center [308, 73] width 60 height 10
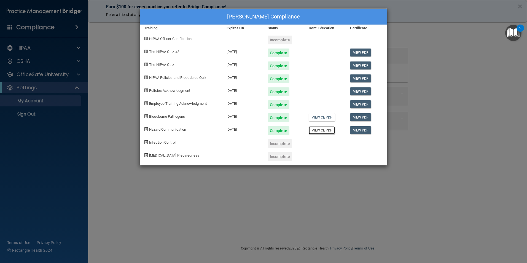
click at [319, 132] on link "View CE PDF" at bounding box center [321, 130] width 26 height 8
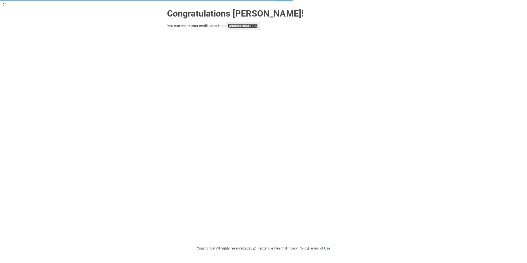
click at [240, 27] on link "your account page!" at bounding box center [243, 26] width 30 height 4
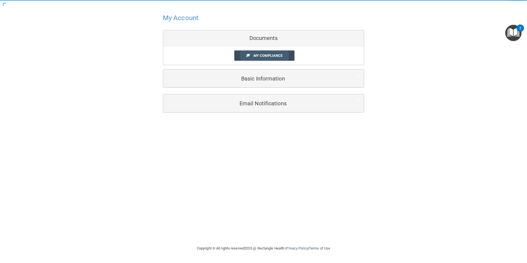
click at [274, 56] on span "My Compliance" at bounding box center [267, 55] width 29 height 4
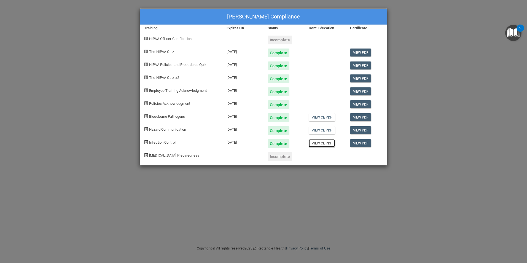
click at [322, 145] on link "View CE PDF" at bounding box center [321, 143] width 26 height 8
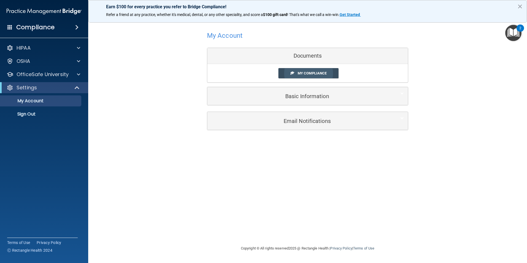
click at [304, 73] on span "My Compliance" at bounding box center [311, 73] width 29 height 4
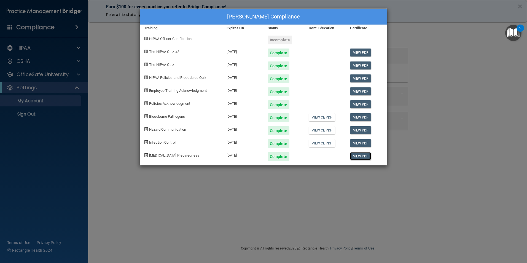
click at [364, 158] on link "View PDF" at bounding box center [360, 156] width 21 height 8
click at [358, 143] on link "View PDF" at bounding box center [360, 143] width 21 height 8
click at [358, 133] on link "View PDF" at bounding box center [360, 130] width 21 height 8
click at [355, 118] on link "View PDF" at bounding box center [360, 117] width 21 height 8
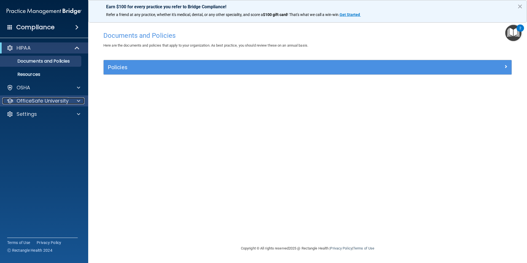
click at [55, 102] on p "OfficeSafe University" at bounding box center [43, 100] width 52 height 7
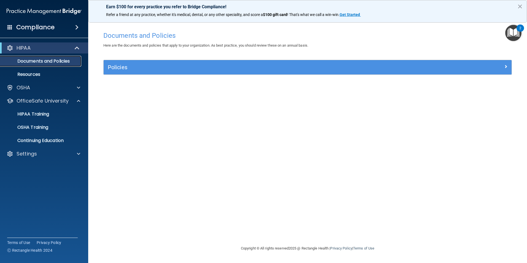
click at [58, 62] on p "Documents and Policies" at bounding box center [41, 61] width 75 height 6
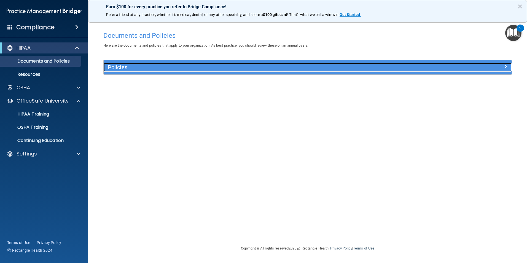
click at [125, 70] on h5 "Policies" at bounding box center [256, 67] width 297 height 6
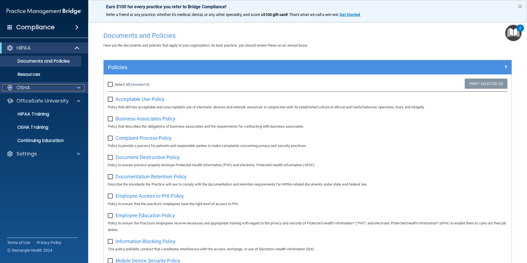
click at [32, 87] on div "OSHA" at bounding box center [36, 87] width 68 height 7
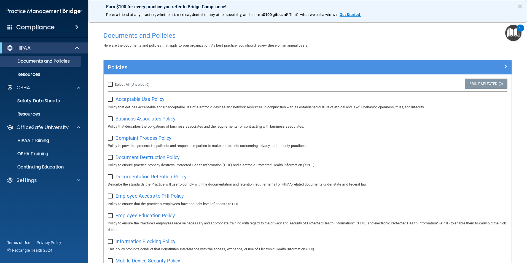
click at [62, 23] on div "Compliance" at bounding box center [44, 27] width 88 height 12
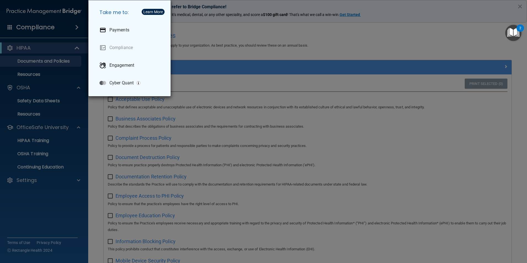
click at [15, 26] on div "Take me to: Payments Compliance Engagement Cyber Quant" at bounding box center [263, 131] width 527 height 263
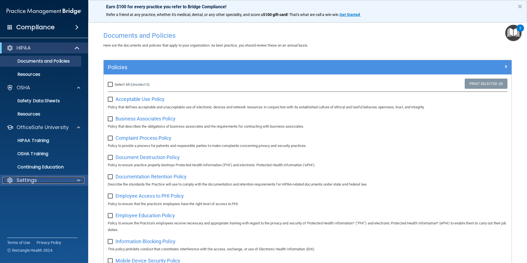
click at [21, 181] on p "Settings" at bounding box center [27, 180] width 20 height 7
click at [31, 192] on p "My Account" at bounding box center [41, 194] width 75 height 6
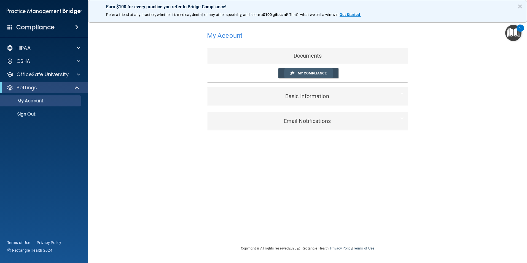
click at [297, 75] on link "My Compliance" at bounding box center [308, 73] width 60 height 10
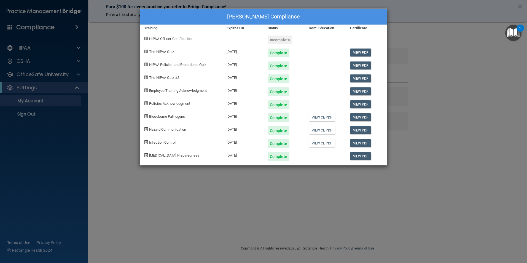
drag, startPoint x: 467, startPoint y: 65, endPoint x: 415, endPoint y: 75, distance: 52.6
click at [467, 66] on div "[PERSON_NAME] Compliance Training Expires On Status Cont. Education Certificate…" at bounding box center [263, 131] width 527 height 263
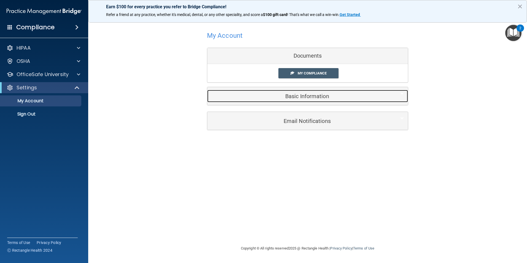
click at [297, 96] on h5 "Basic Information" at bounding box center [298, 96] width 175 height 6
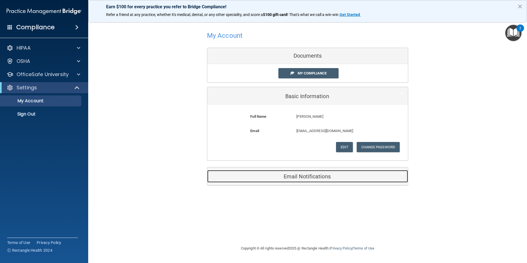
click at [300, 177] on h5 "Email Notifications" at bounding box center [298, 176] width 175 height 6
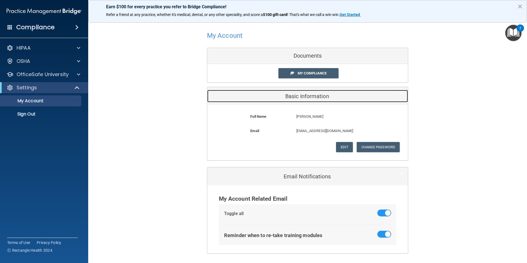
click at [312, 98] on h5 "Basic Information" at bounding box center [298, 96] width 175 height 6
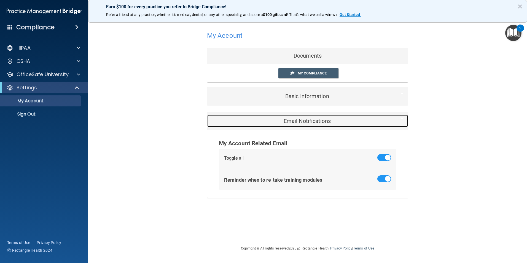
click at [305, 121] on h5 "Email Notifications" at bounding box center [298, 121] width 175 height 6
